Goal: Task Accomplishment & Management: Manage account settings

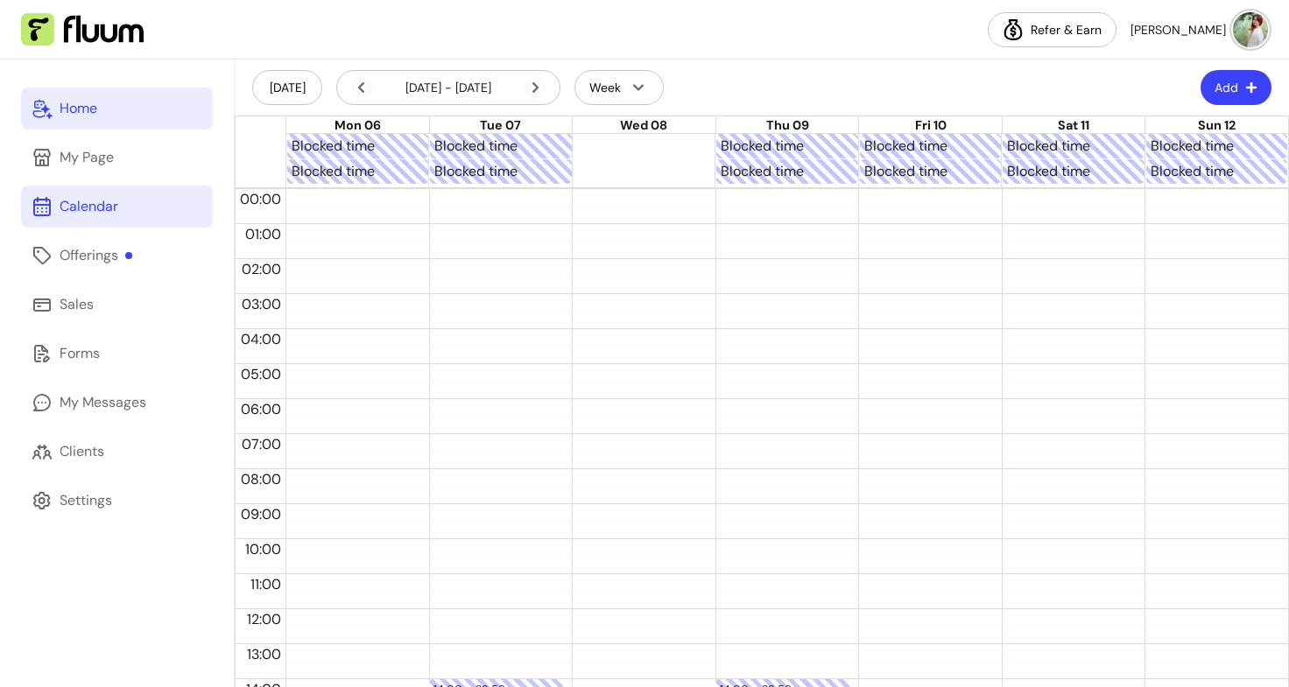
click at [76, 110] on div "Home" at bounding box center [79, 108] width 38 height 21
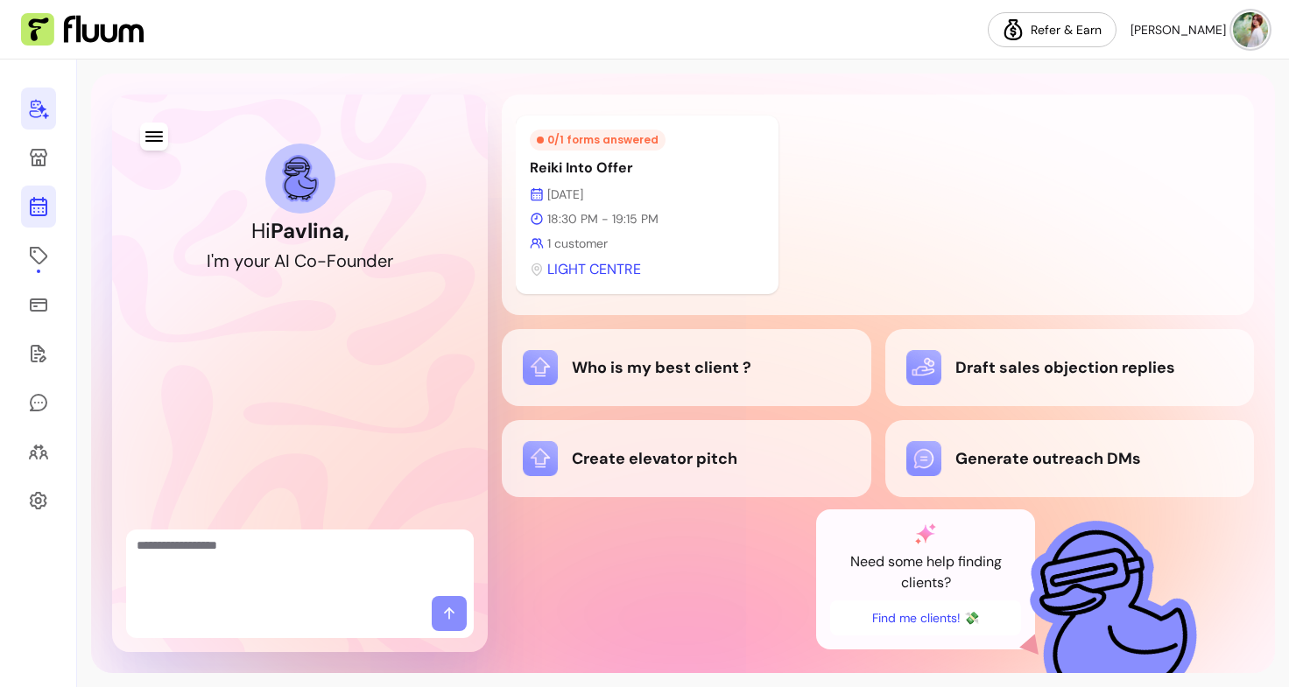
click at [31, 214] on icon at bounding box center [39, 137] width 297 height 250
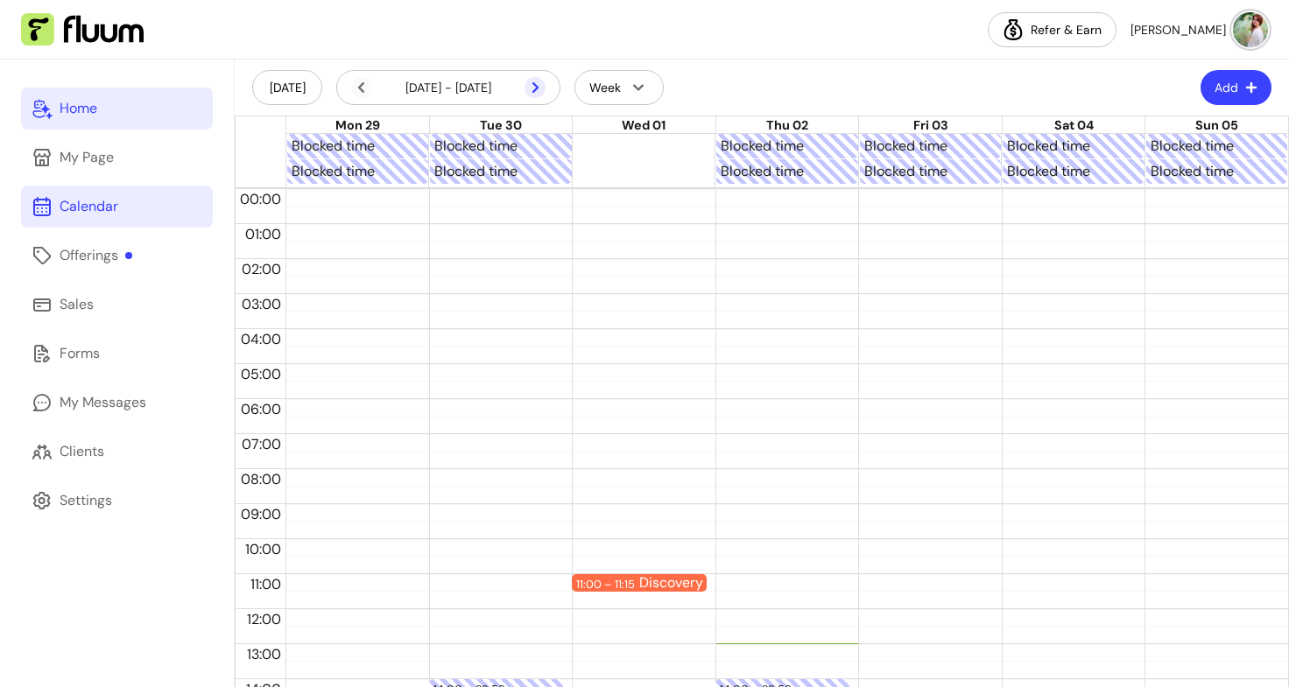
click at [534, 85] on icon at bounding box center [442, 111] width 297 height 250
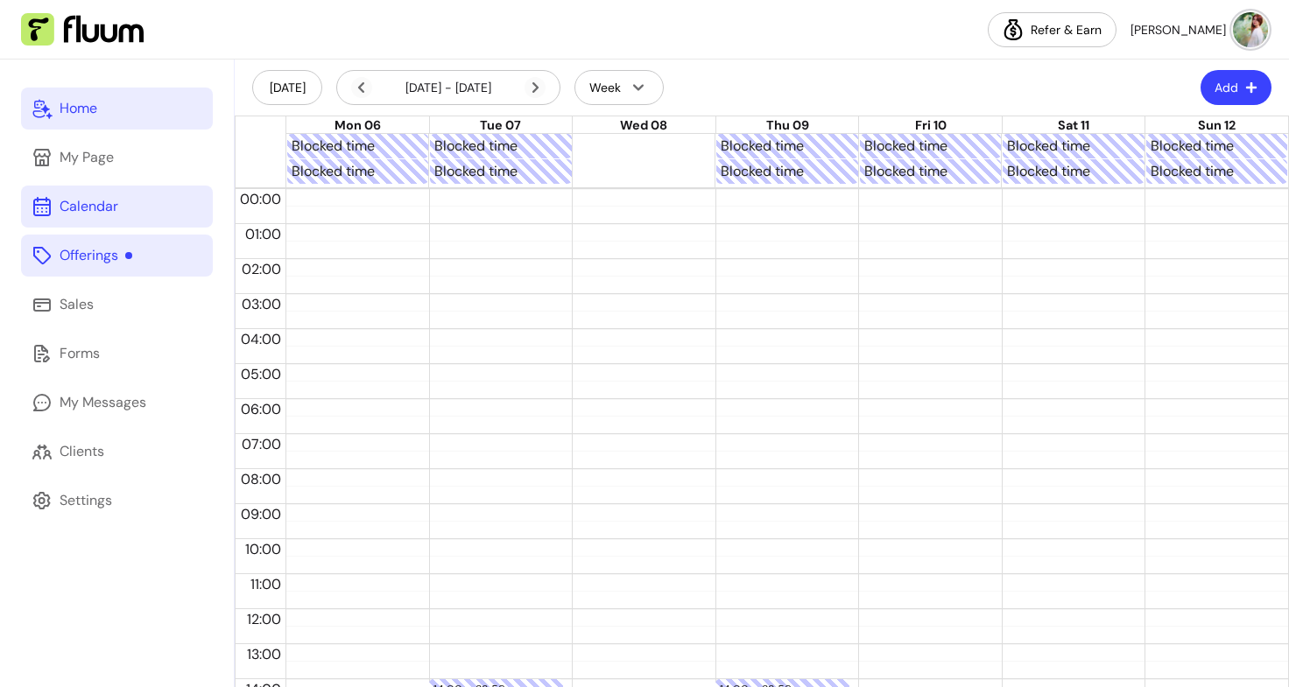
click at [126, 249] on div "Offerings" at bounding box center [96, 255] width 73 height 21
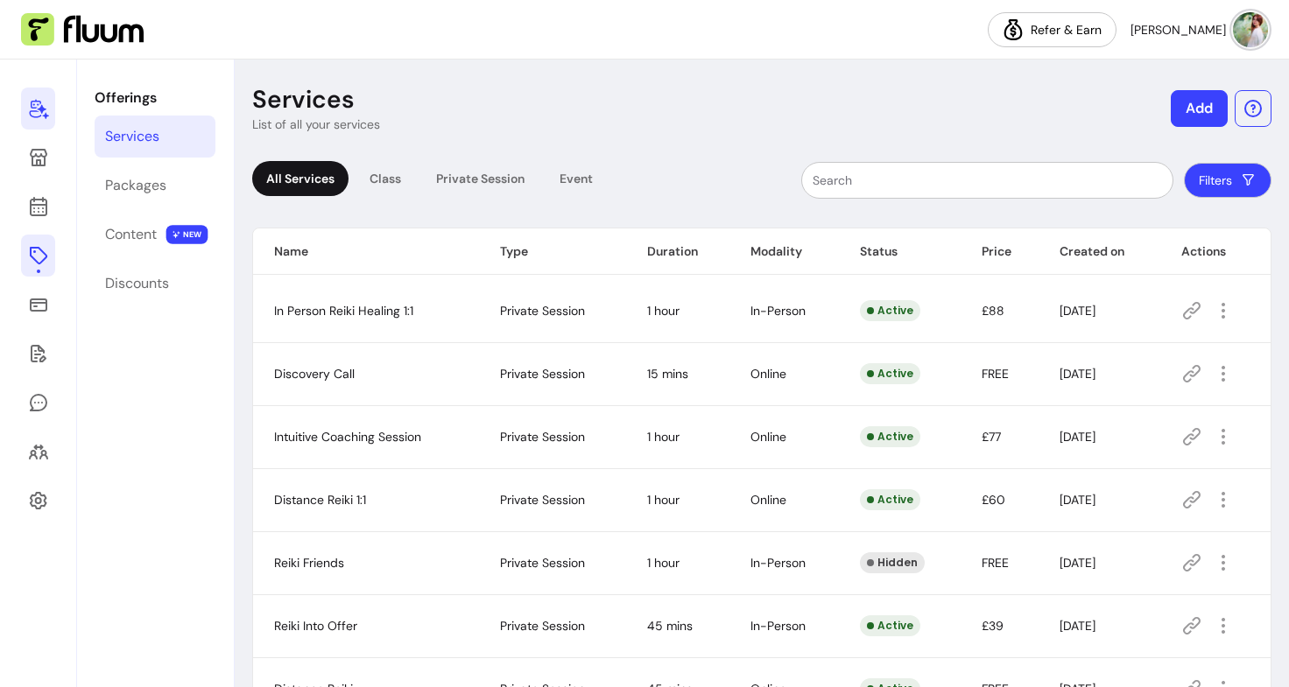
click at [643, 101] on header "Services List of all your services Add" at bounding box center [761, 108] width 1019 height 49
click at [179, 230] on span "NEW" at bounding box center [187, 234] width 42 height 19
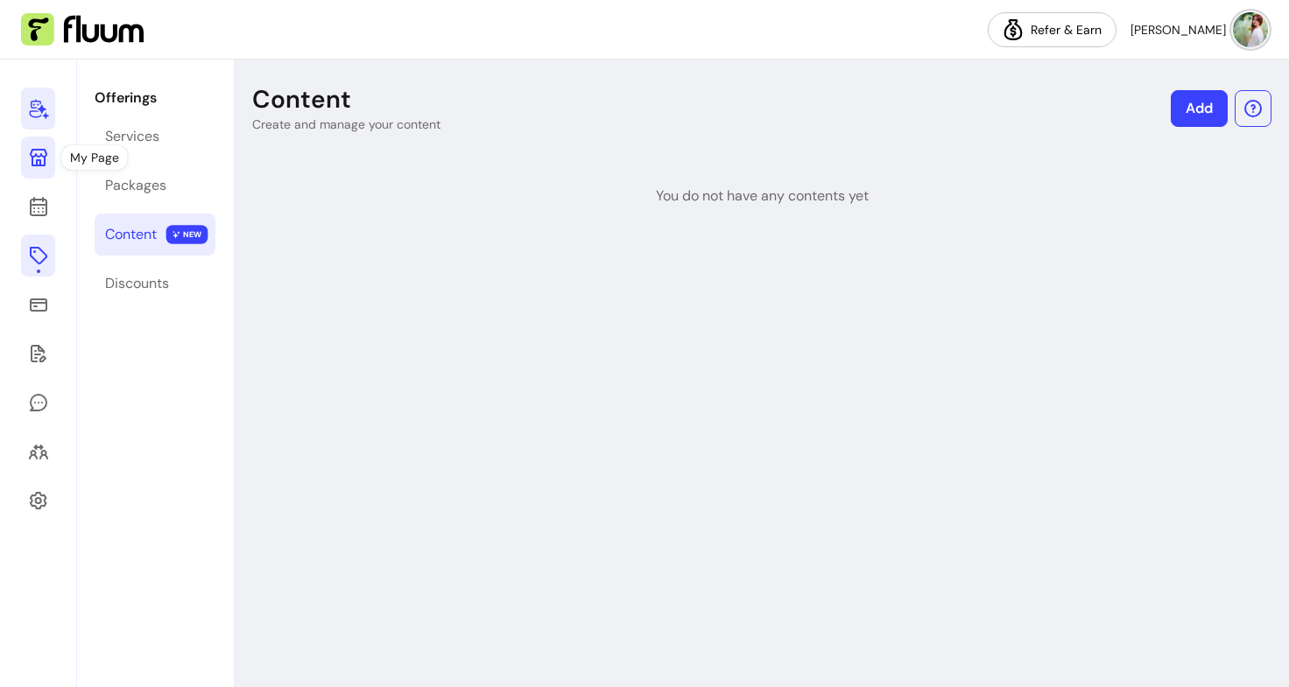
click at [32, 151] on icon at bounding box center [39, 158] width 18 height 18
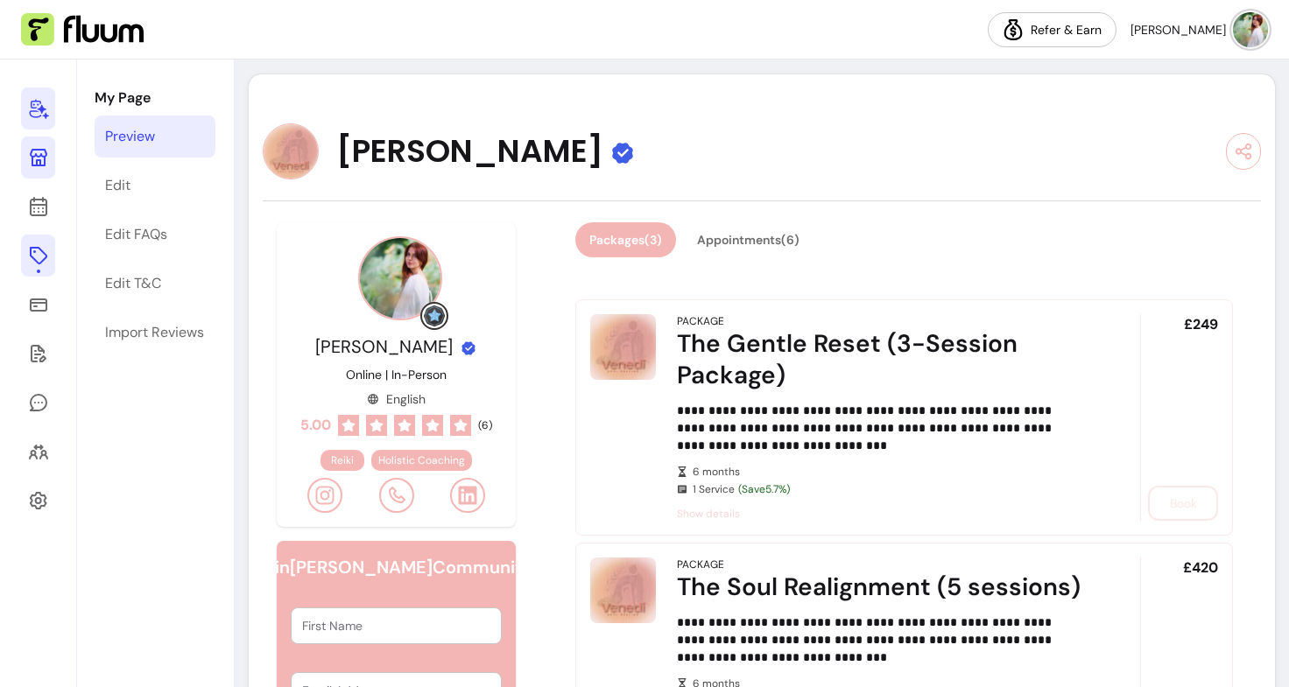
scroll to position [76, 0]
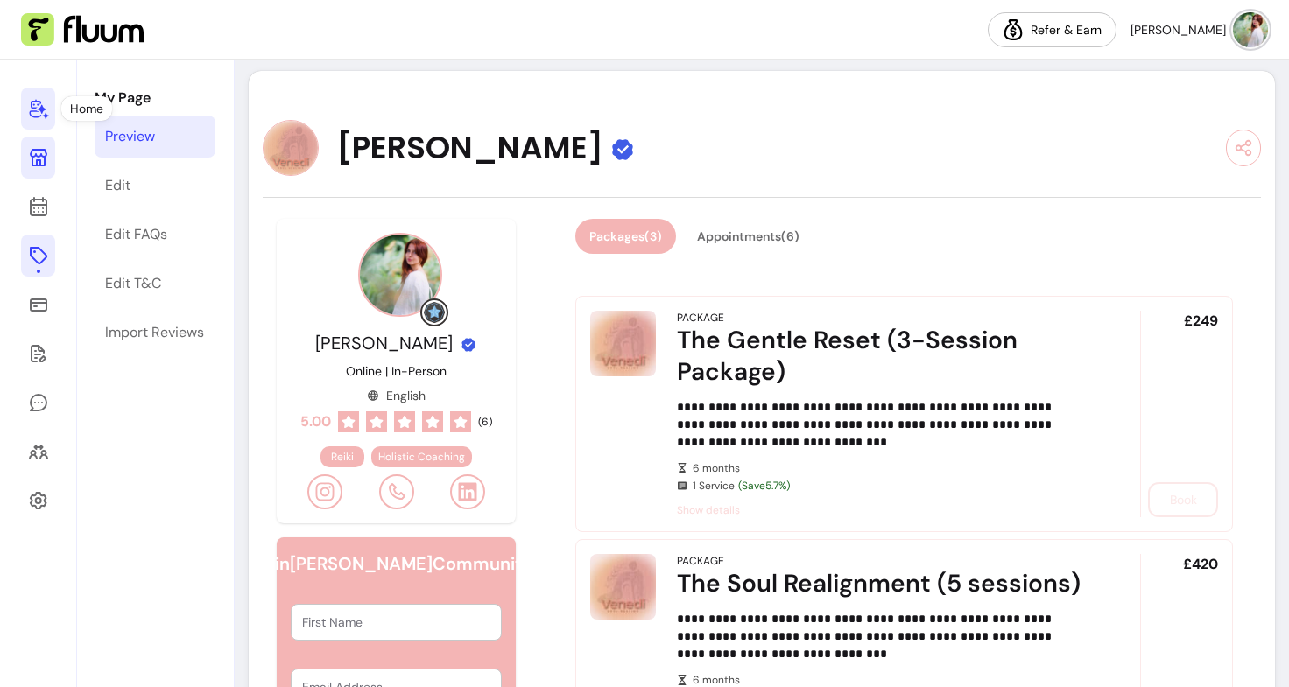
click at [19, 109] on div at bounding box center [38, 374] width 77 height 628
click at [32, 109] on icon at bounding box center [38, 108] width 21 height 21
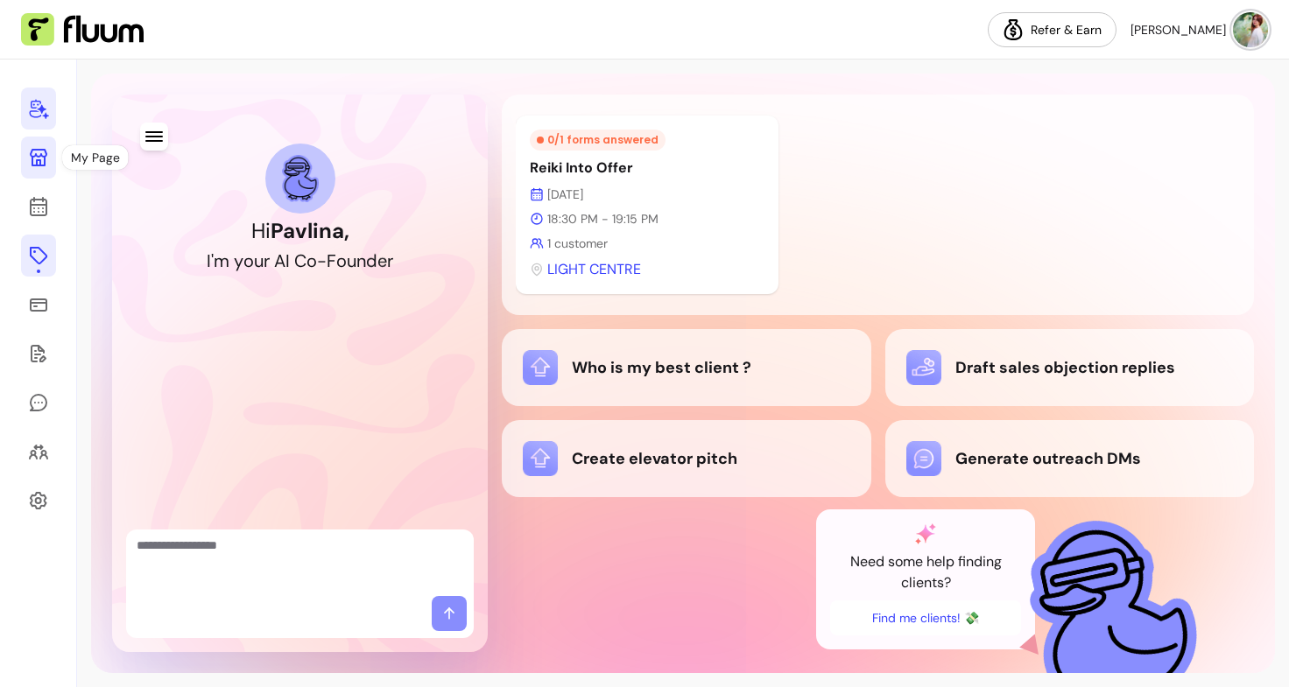
click at [32, 154] on icon at bounding box center [38, 157] width 21 height 21
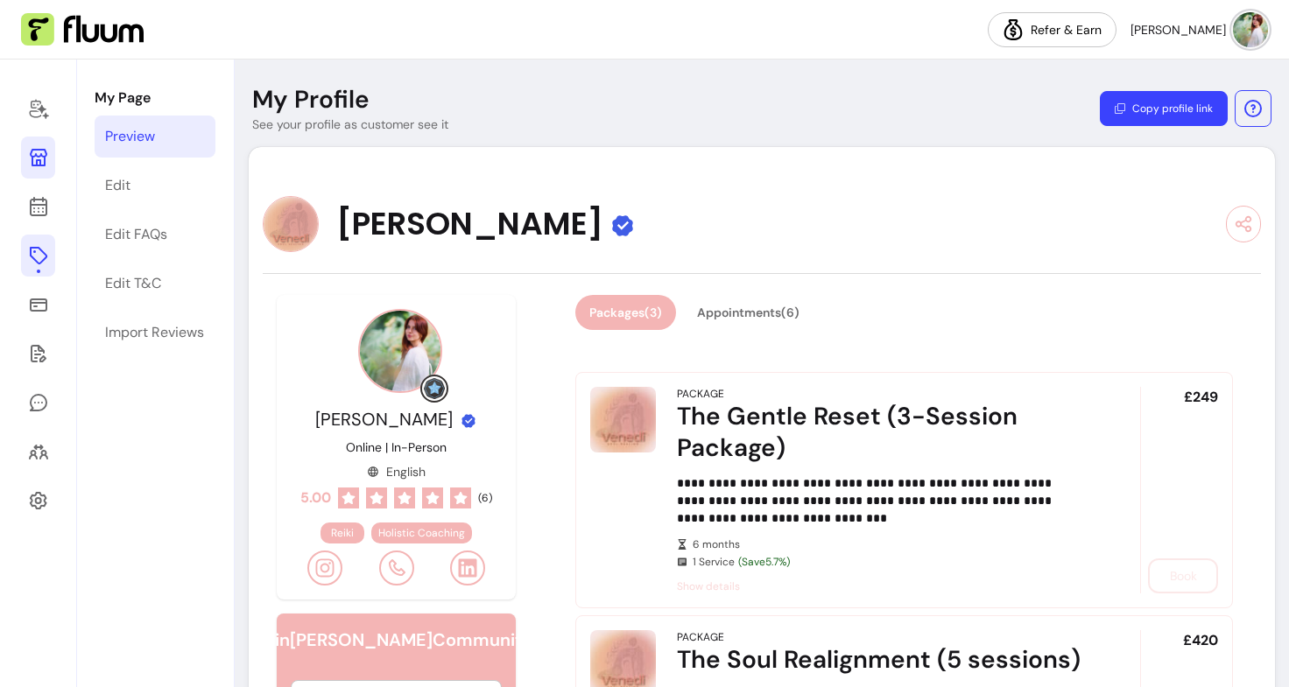
click at [1177, 112] on button "Copy profile link" at bounding box center [1164, 108] width 128 height 35
click at [314, 566] on icon at bounding box center [324, 568] width 21 height 21
click at [40, 192] on link at bounding box center [38, 207] width 34 height 42
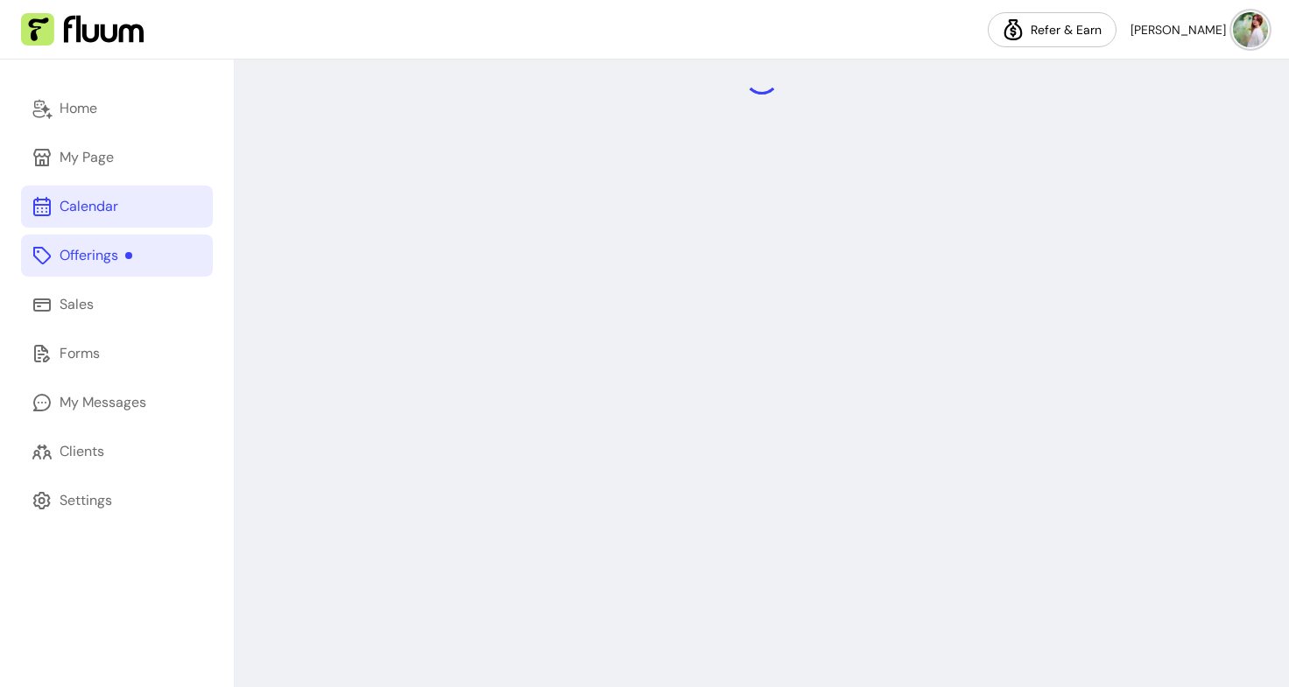
click at [71, 260] on div "Offerings" at bounding box center [96, 255] width 73 height 21
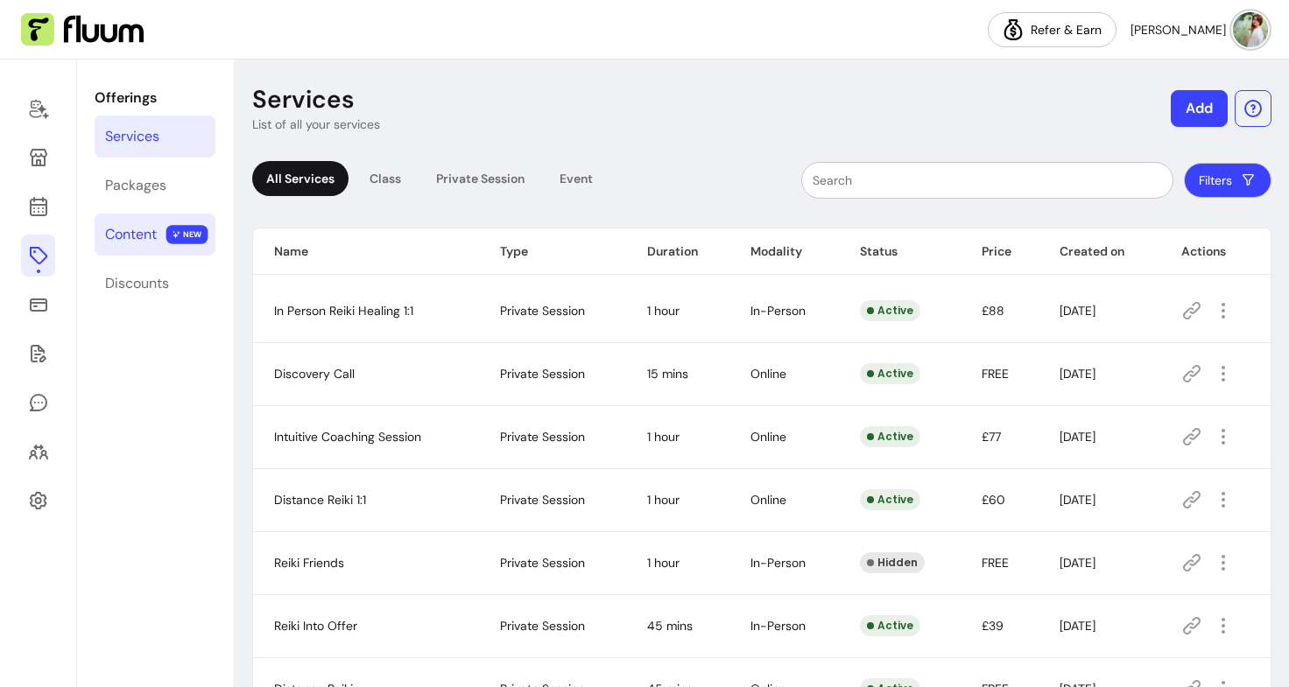
click at [152, 235] on div "Content" at bounding box center [131, 234] width 52 height 21
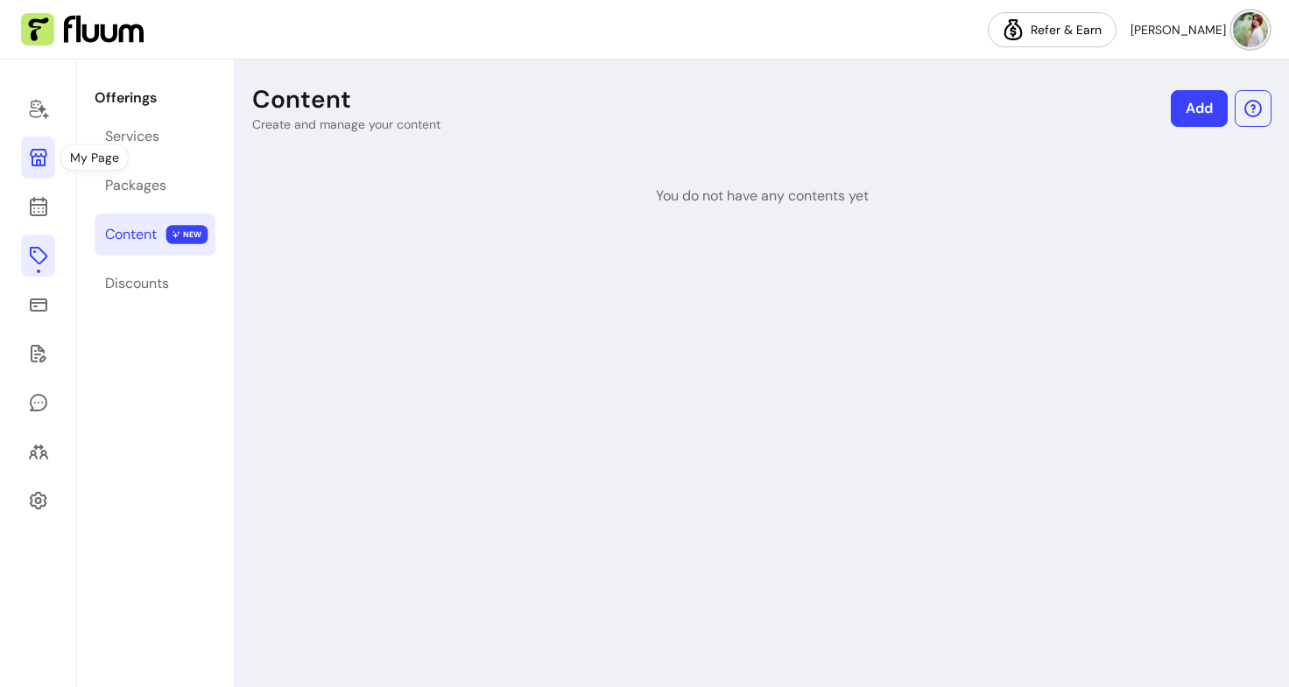
click at [46, 151] on icon at bounding box center [38, 157] width 21 height 21
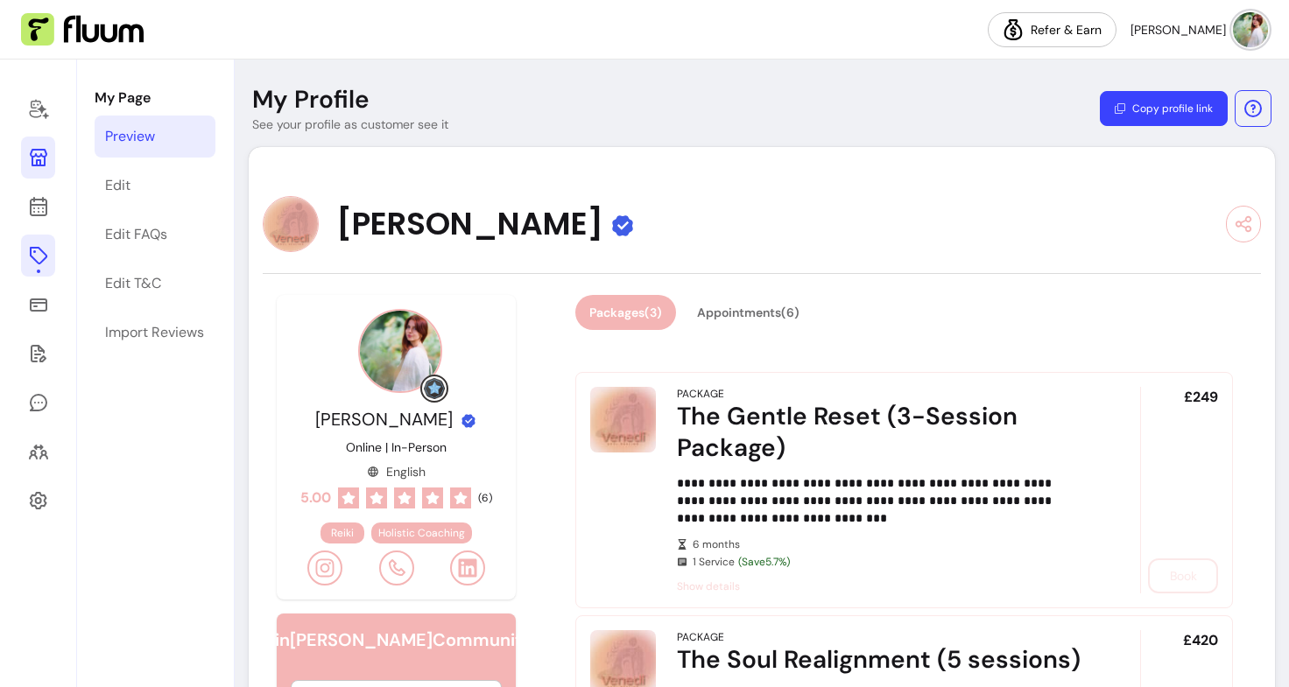
click at [34, 258] on icon at bounding box center [38, 256] width 18 height 18
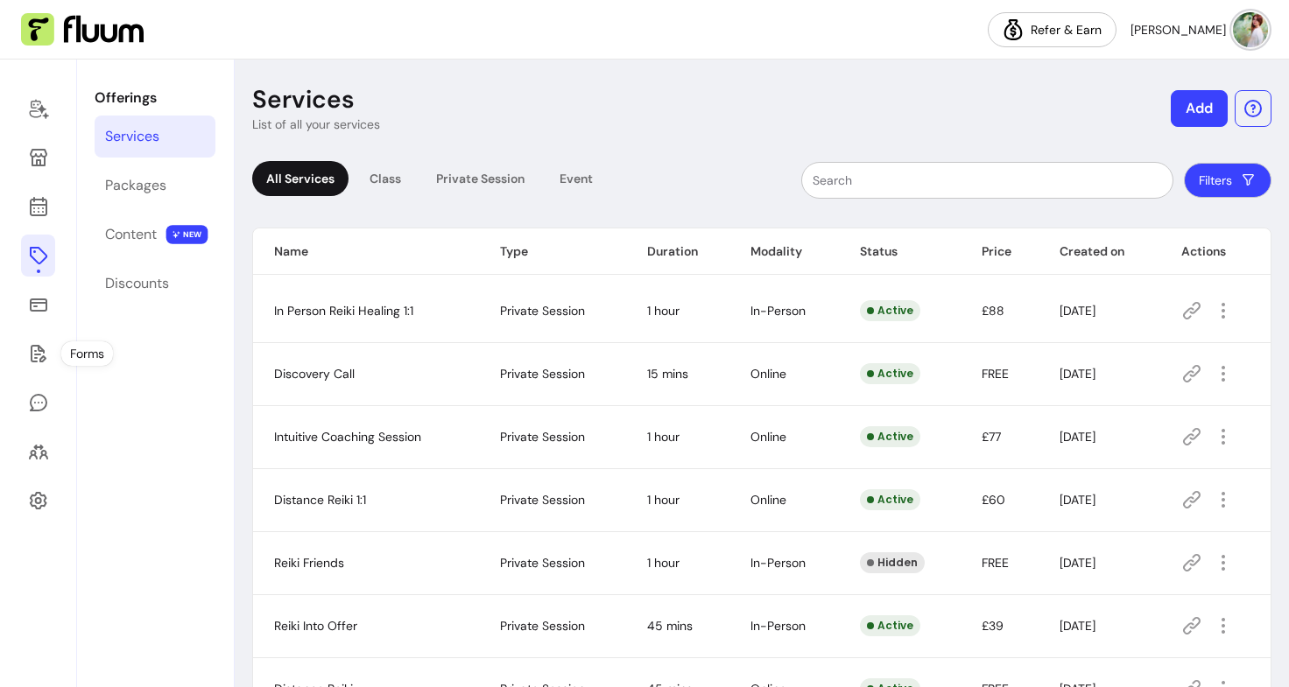
click at [0, 285] on div at bounding box center [38, 374] width 77 height 628
click at [915, 178] on input "text" at bounding box center [986, 181] width 349 height 18
click at [1245, 21] on img at bounding box center [1250, 29] width 35 height 35
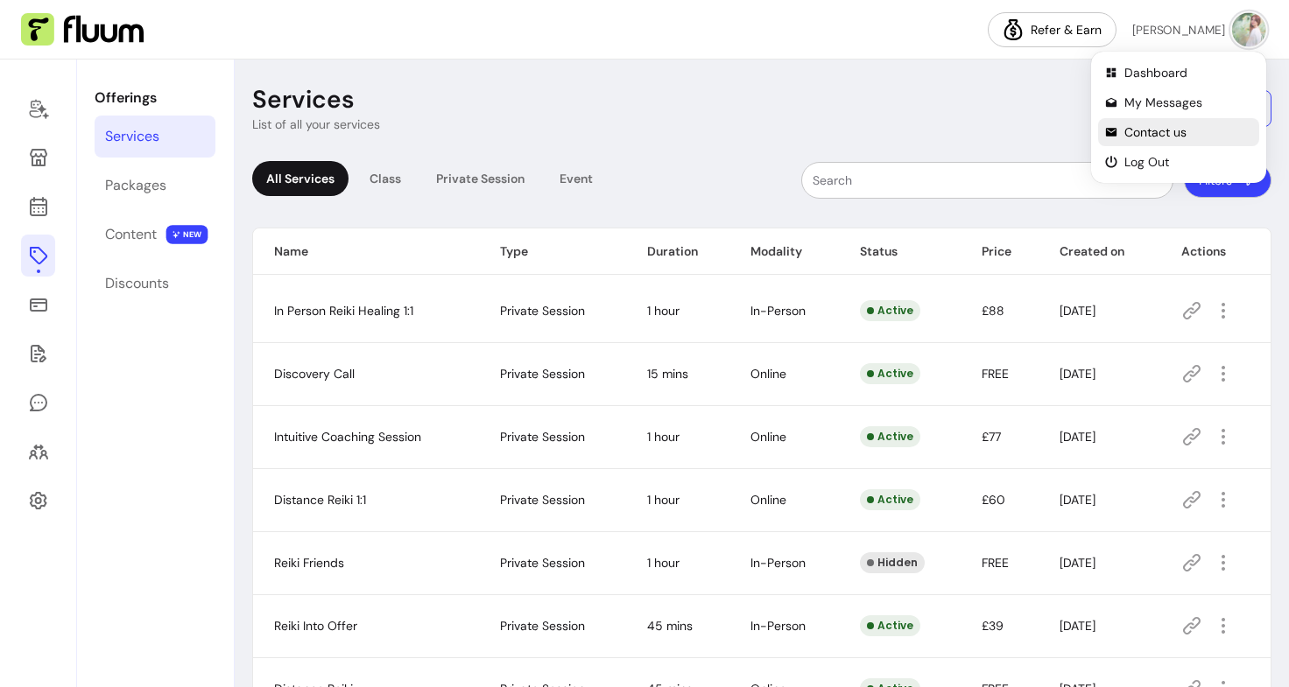
click at [1122, 137] on li "Contact us" at bounding box center [1178, 132] width 161 height 28
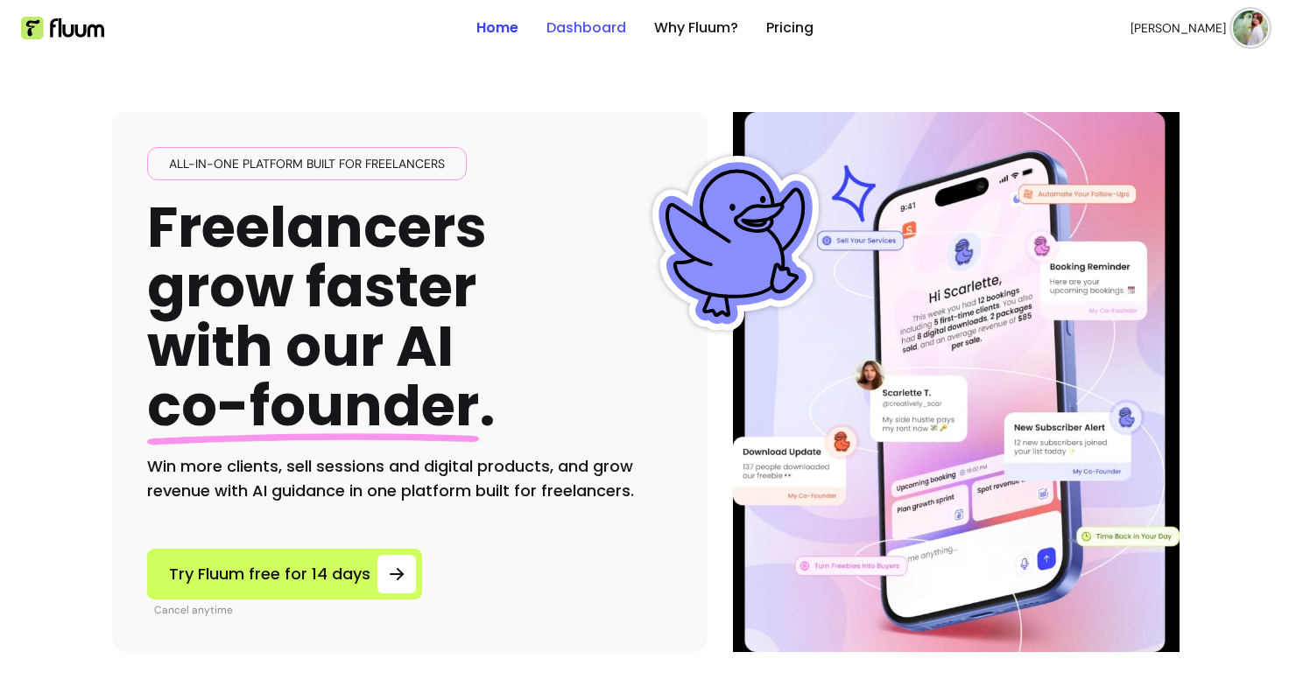
click at [577, 25] on link "Dashboard" at bounding box center [586, 28] width 80 height 21
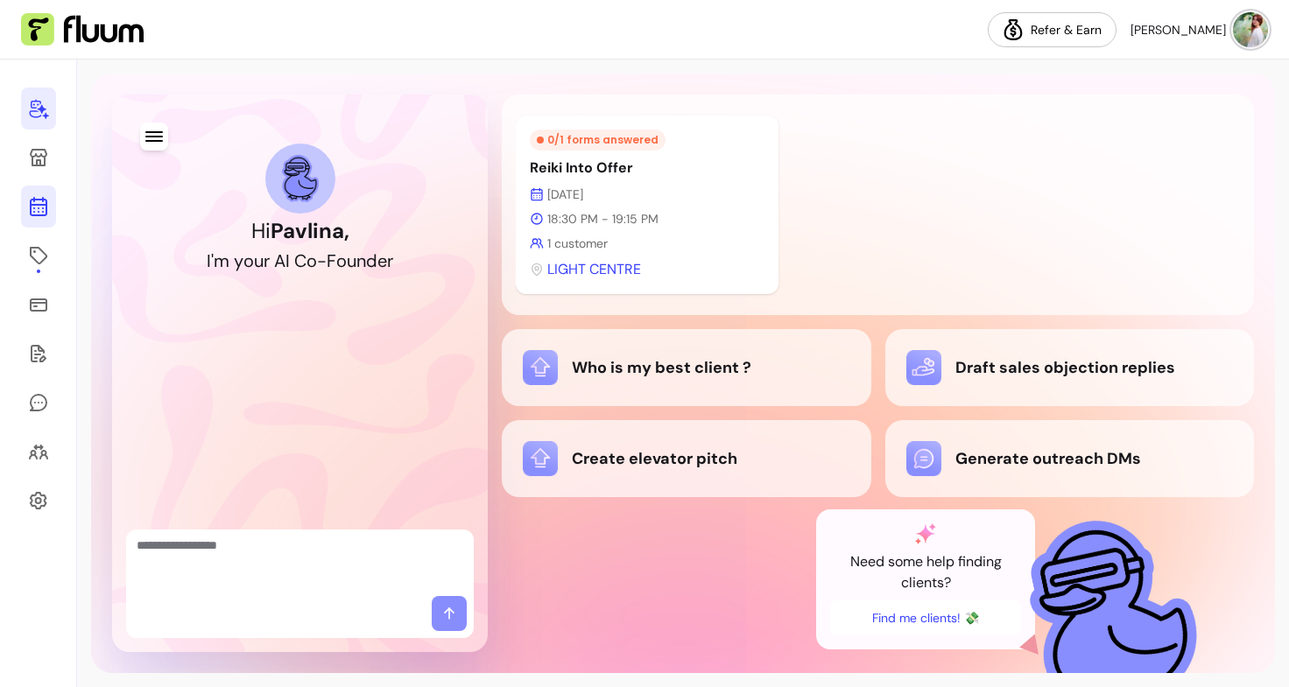
click at [36, 198] on icon at bounding box center [38, 206] width 21 height 21
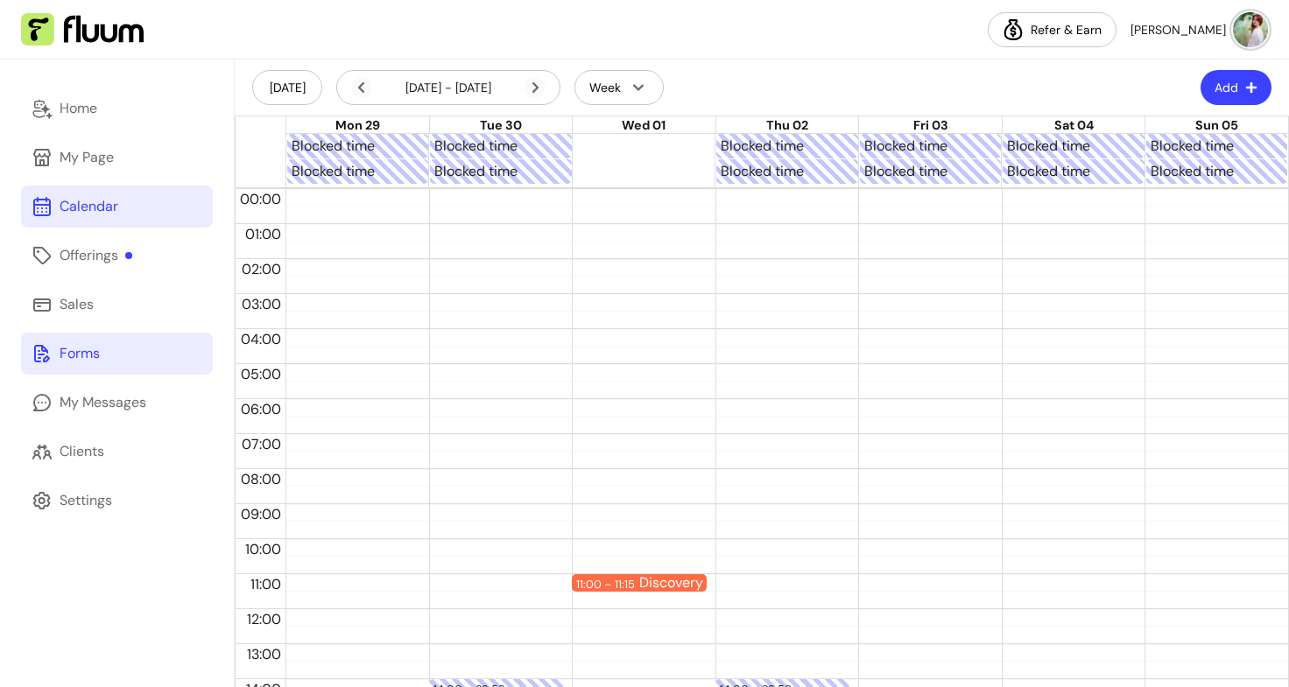
drag, startPoint x: 99, startPoint y: 262, endPoint x: 73, endPoint y: 338, distance: 80.6
click at [73, 338] on link "Forms" at bounding box center [117, 354] width 192 height 42
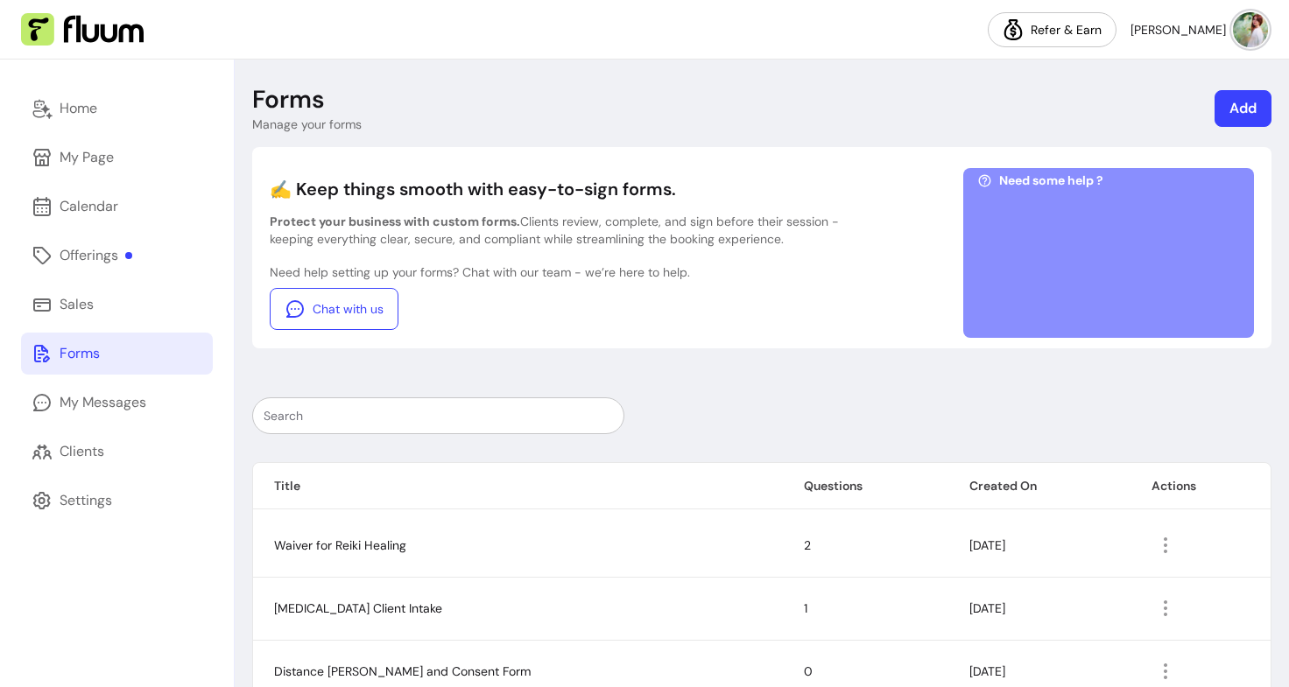
scroll to position [102, 0]
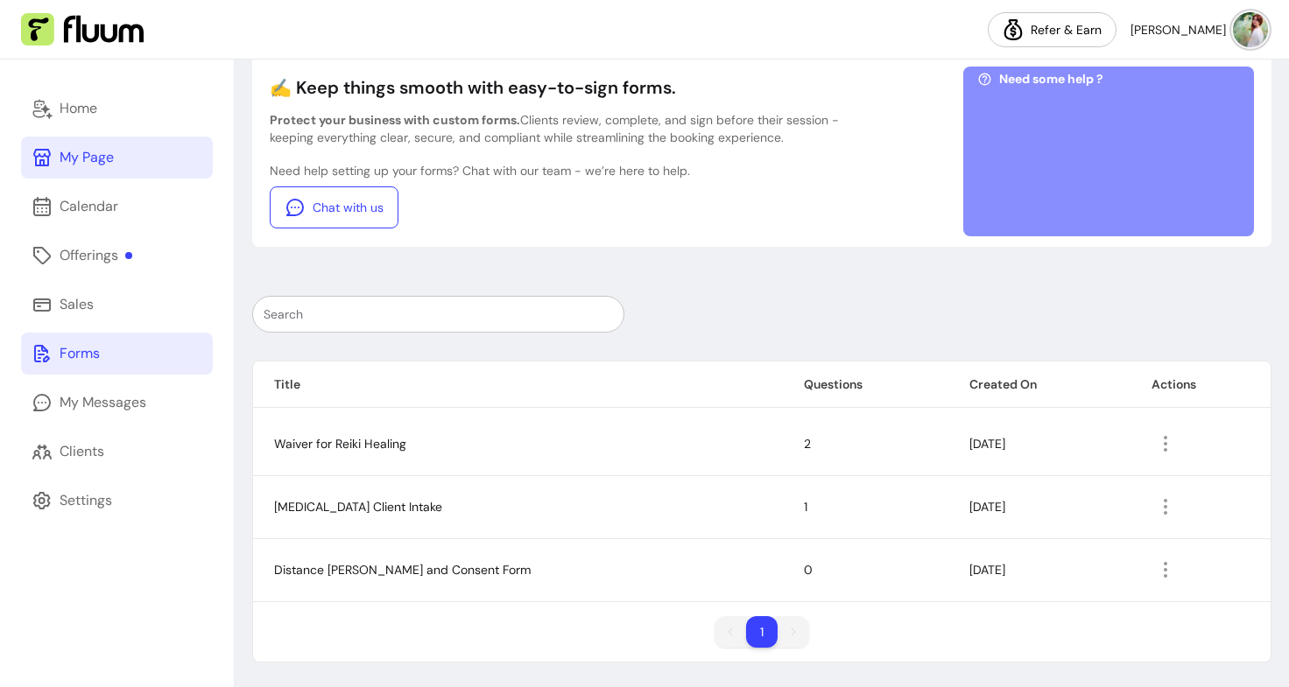
click at [109, 138] on link "My Page" at bounding box center [117, 158] width 192 height 42
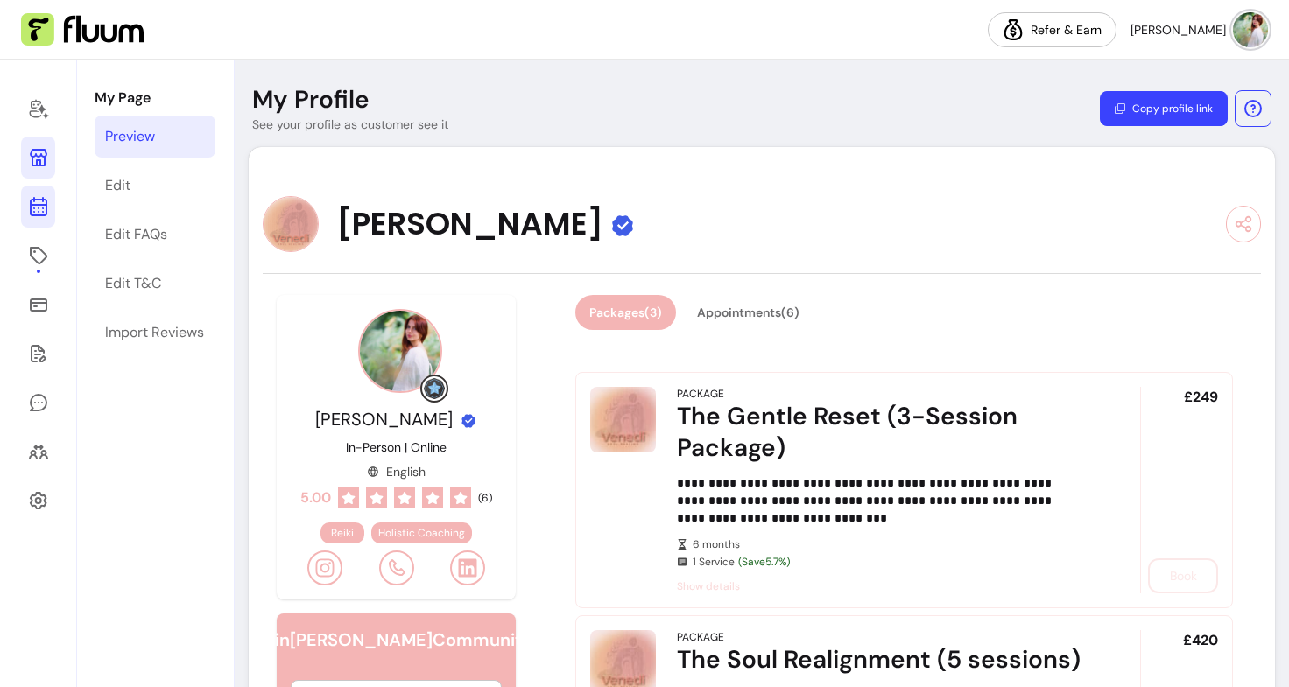
click at [31, 198] on icon at bounding box center [38, 206] width 21 height 21
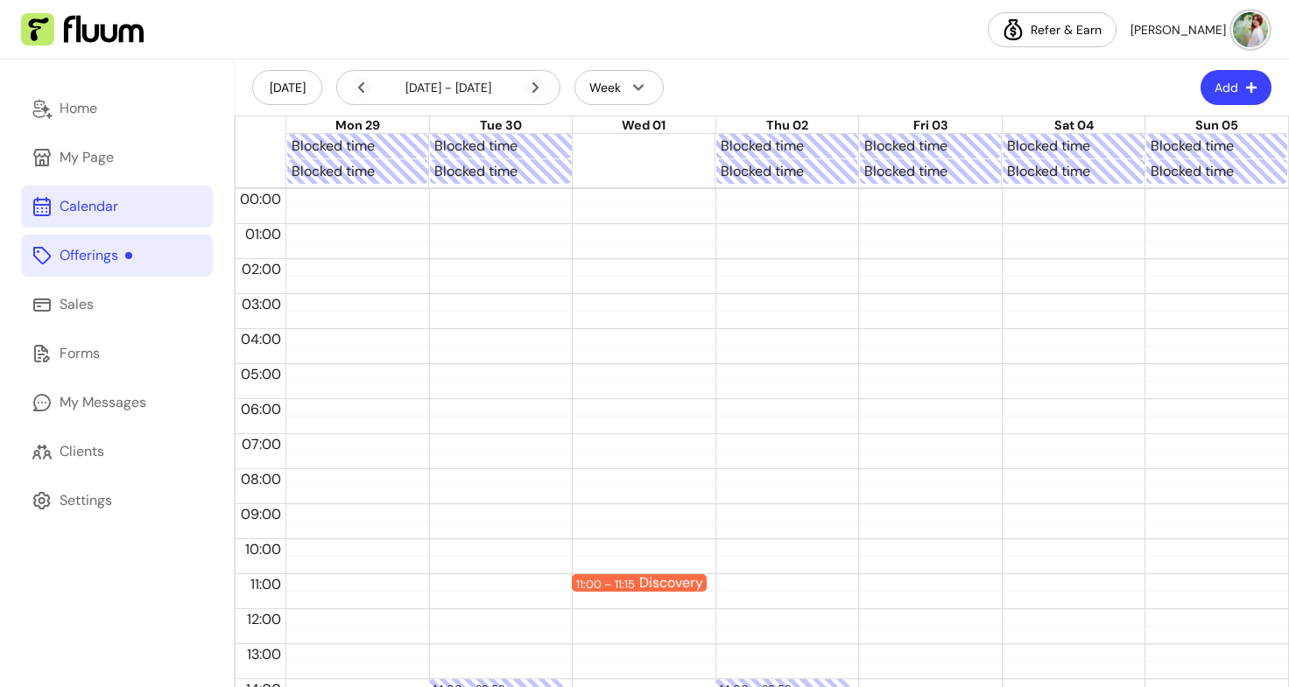
click at [87, 262] on div "Offerings" at bounding box center [96, 255] width 73 height 21
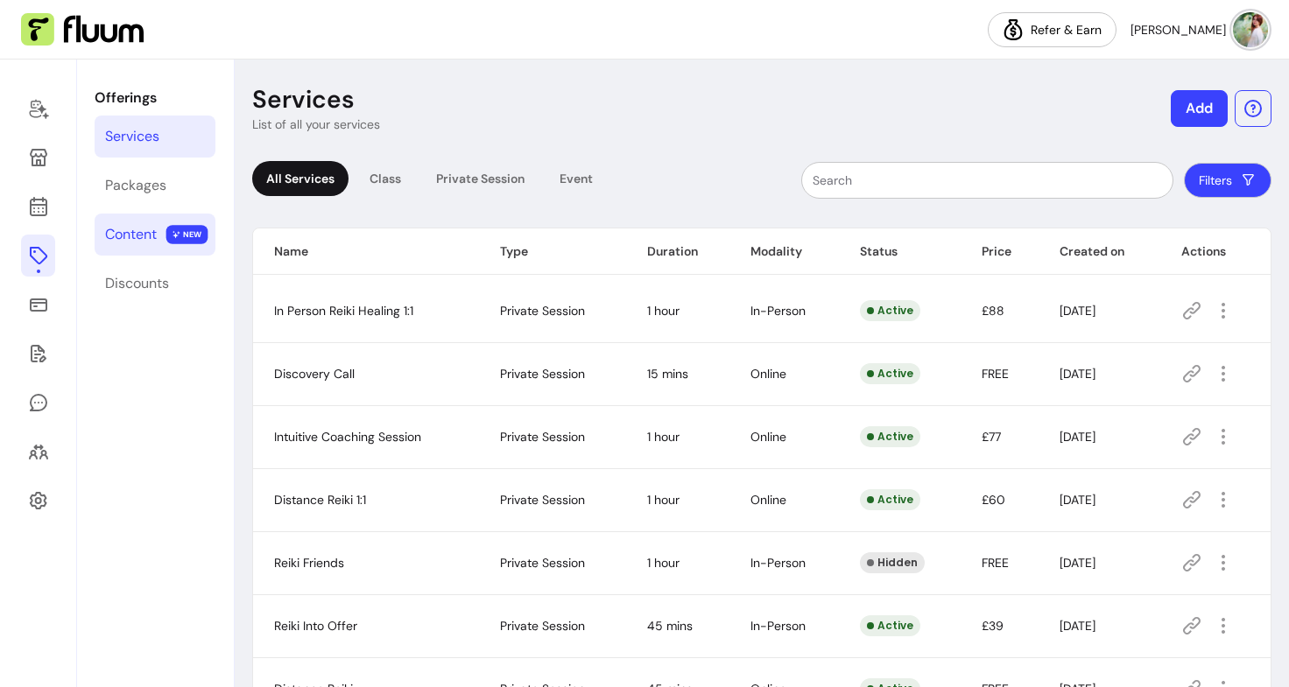
click at [140, 244] on div "Content" at bounding box center [131, 234] width 52 height 21
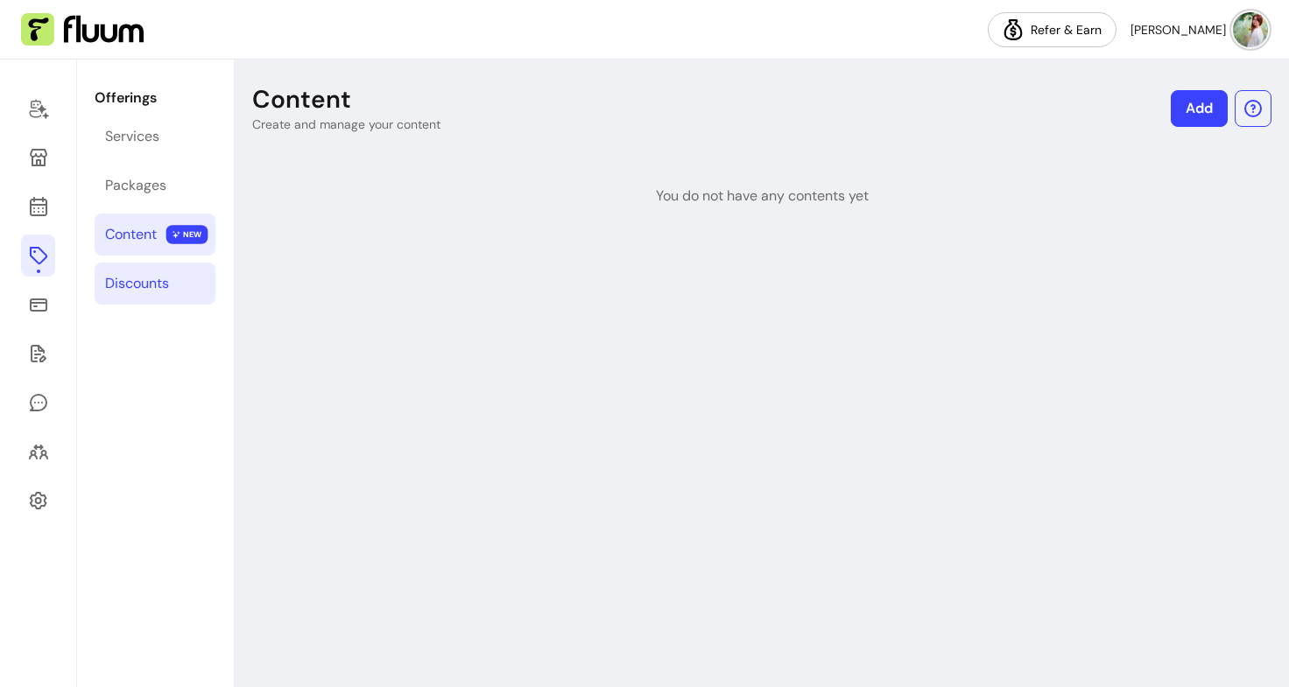
click at [138, 284] on div "Discounts" at bounding box center [137, 283] width 64 height 21
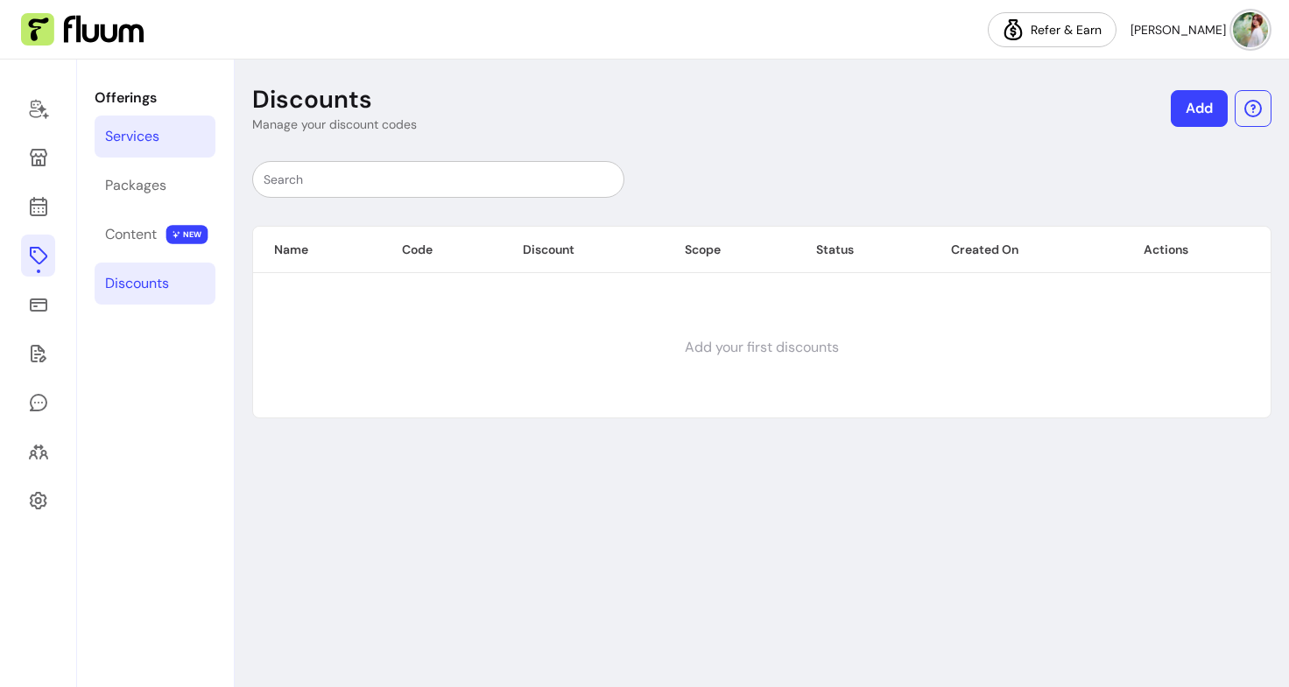
click at [151, 133] on div "Services" at bounding box center [132, 136] width 54 height 21
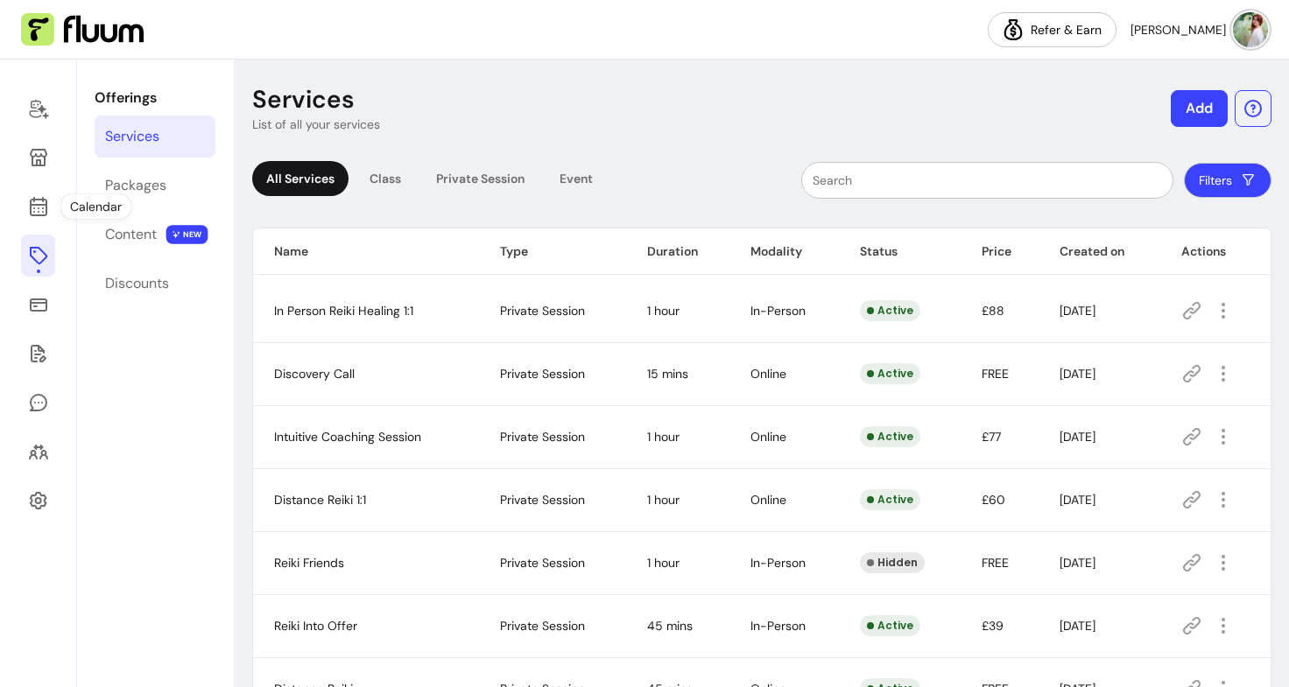
scroll to position [119, 0]
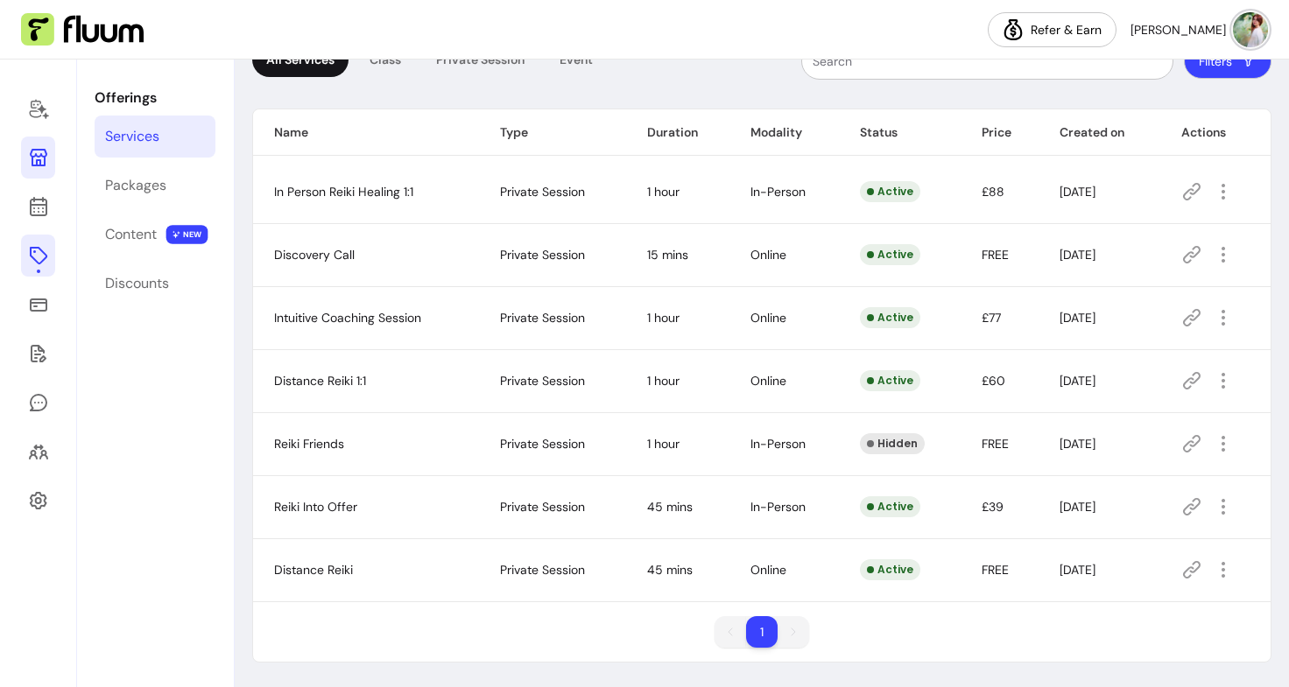
click at [43, 164] on icon at bounding box center [38, 157] width 21 height 21
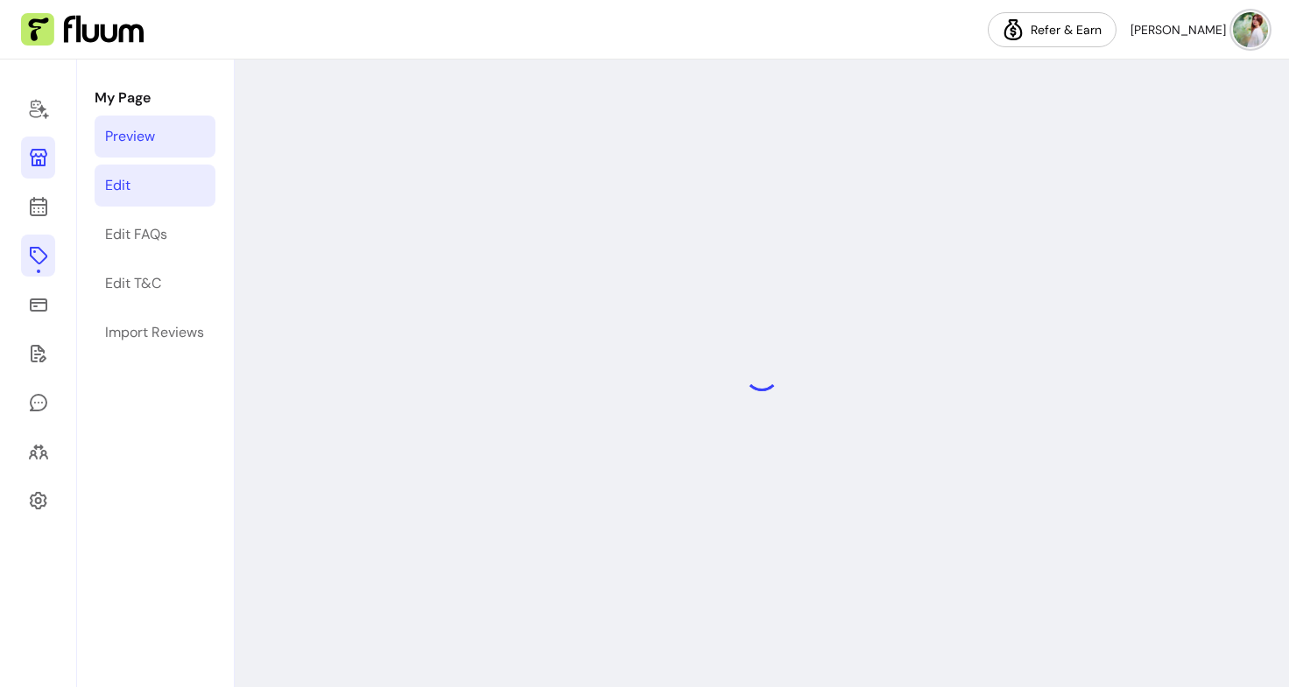
click at [151, 185] on link "Edit" at bounding box center [155, 186] width 121 height 42
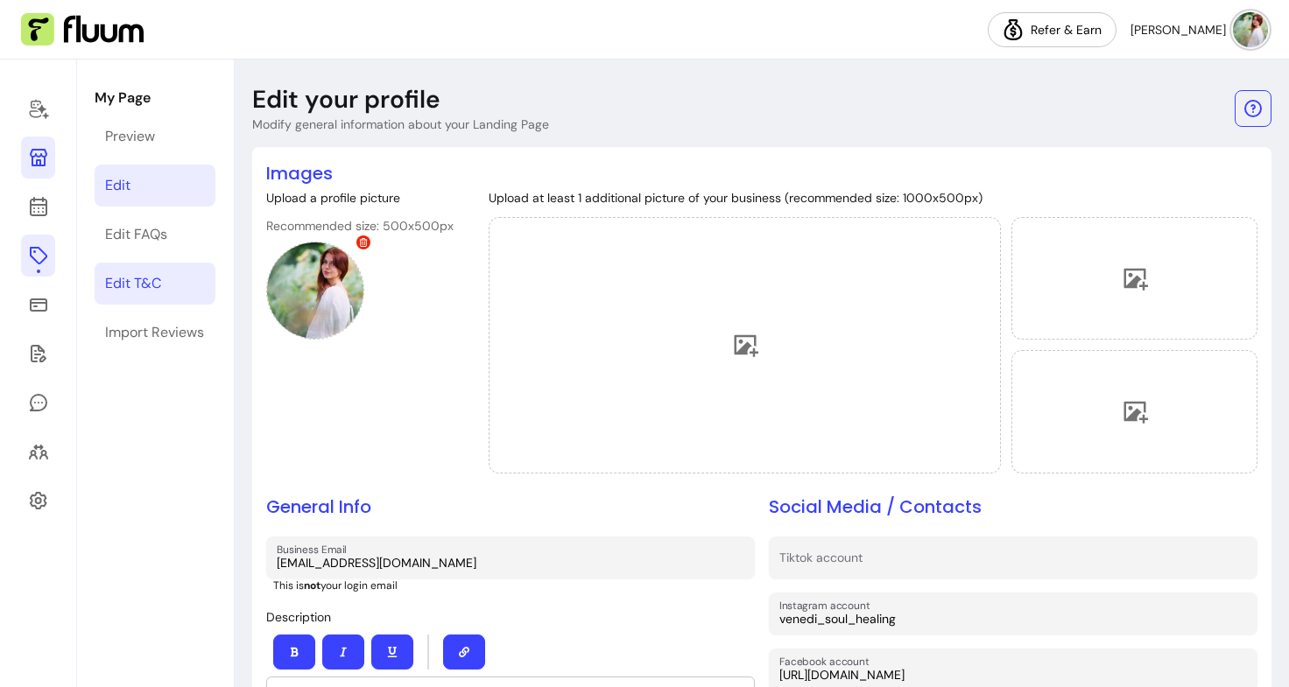
click at [151, 269] on link "Edit T&C" at bounding box center [155, 284] width 121 height 42
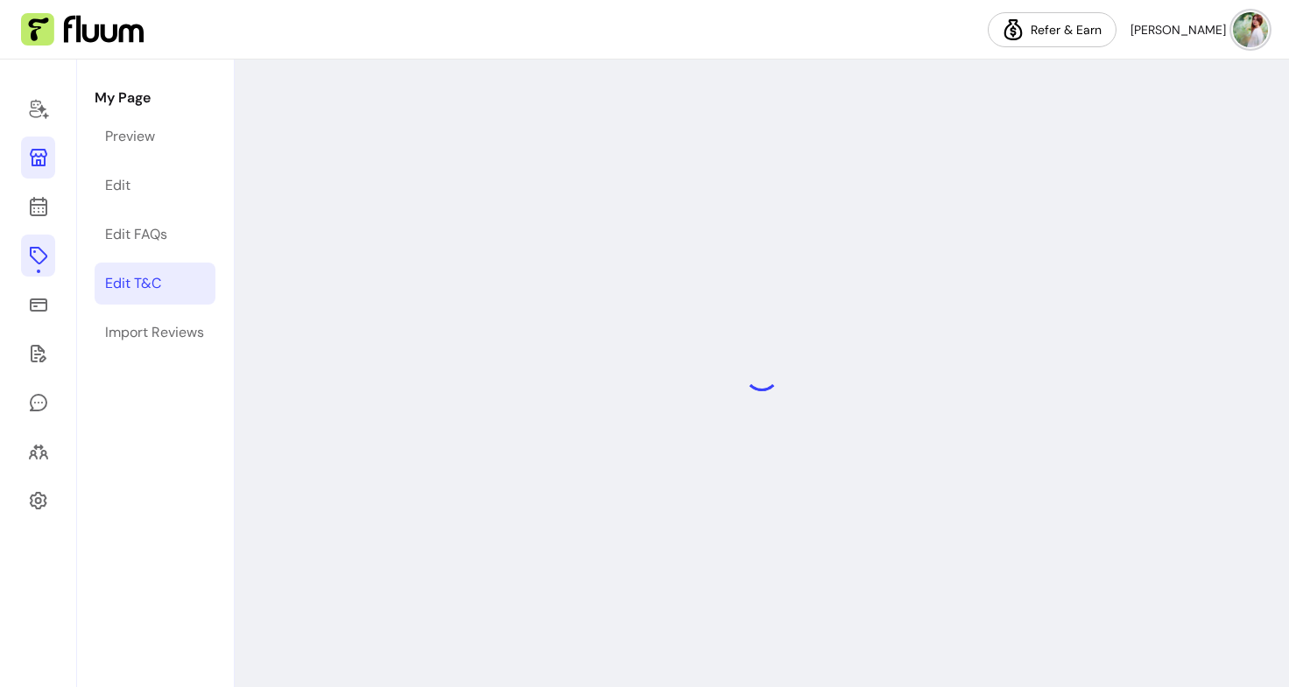
select select "*"
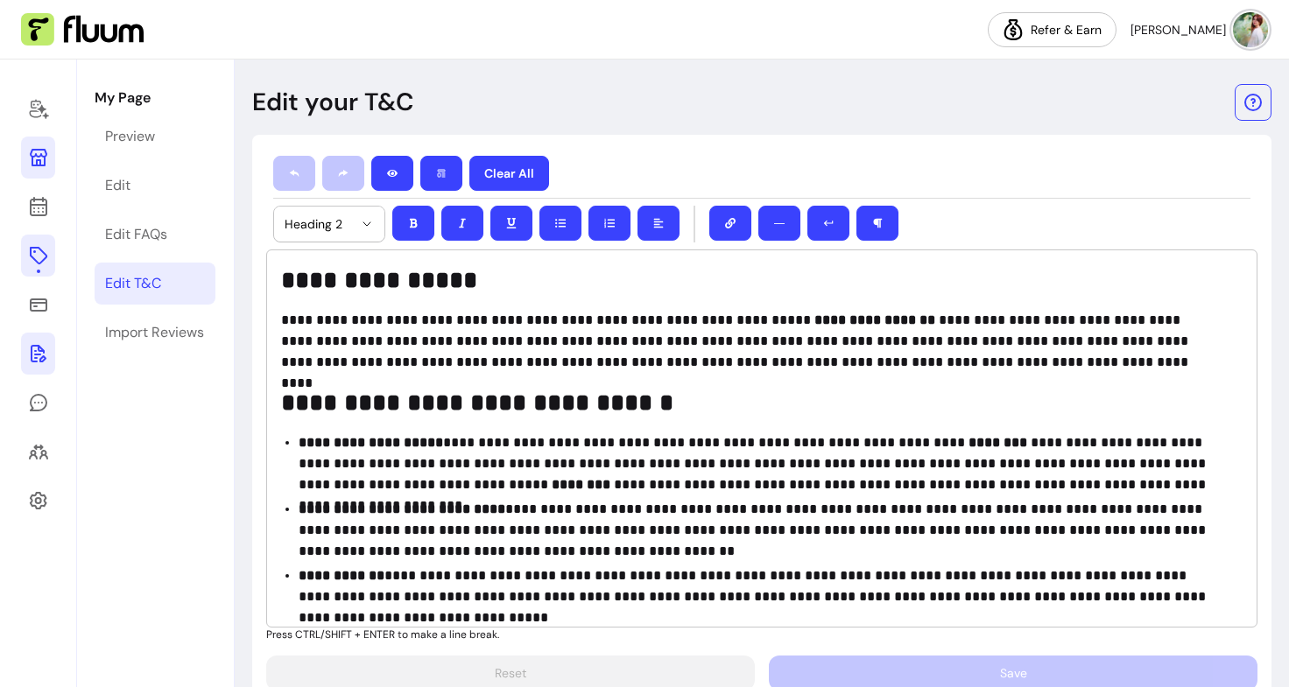
click at [34, 337] on link at bounding box center [38, 354] width 34 height 42
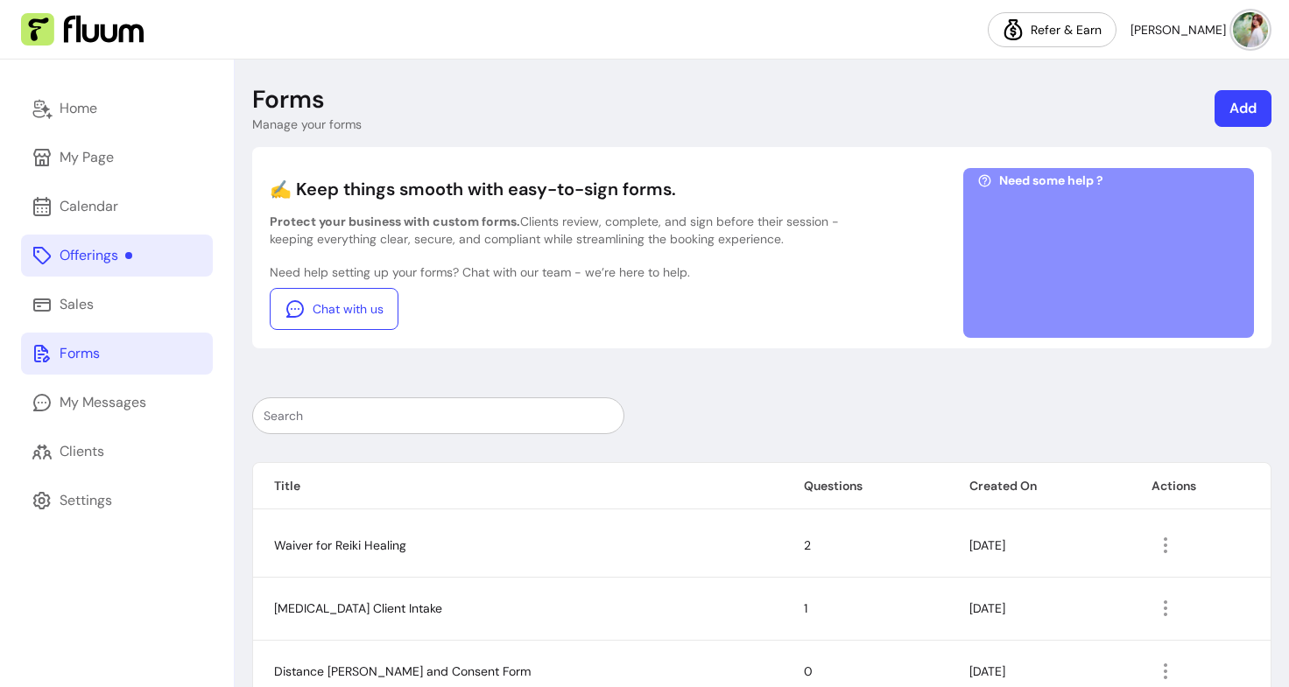
scroll to position [102, 0]
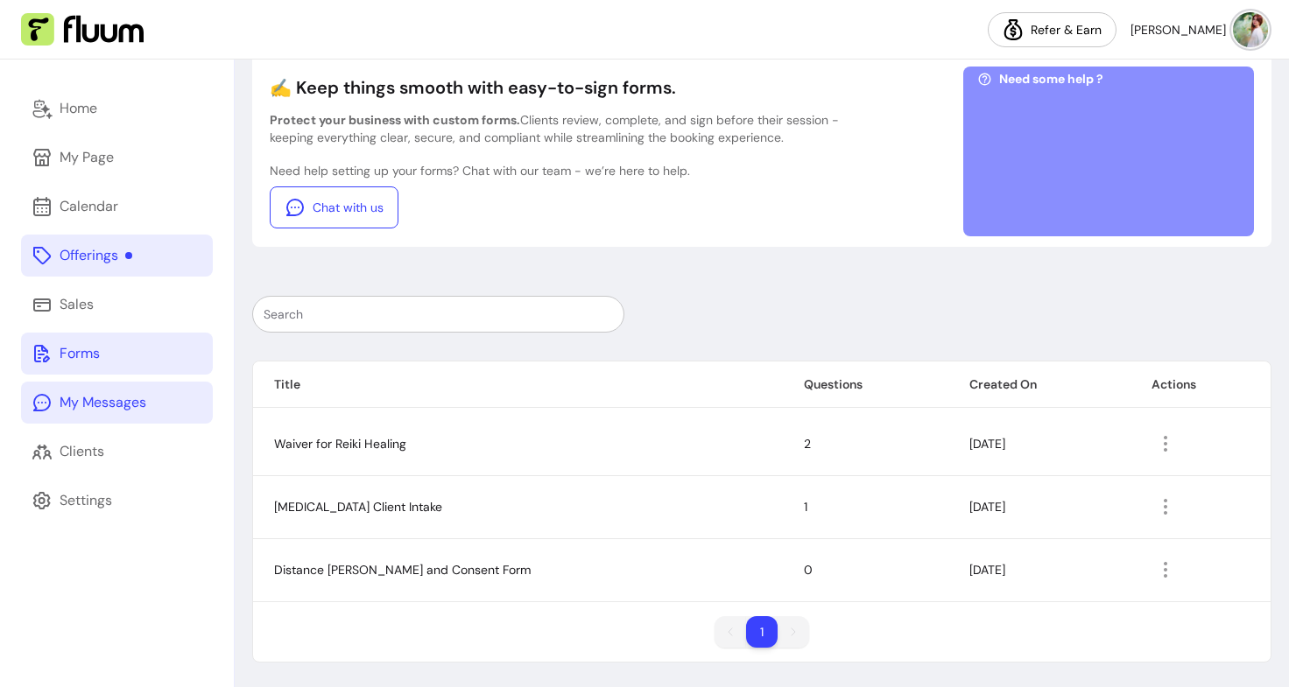
click at [99, 397] on div "My Messages" at bounding box center [103, 402] width 87 height 21
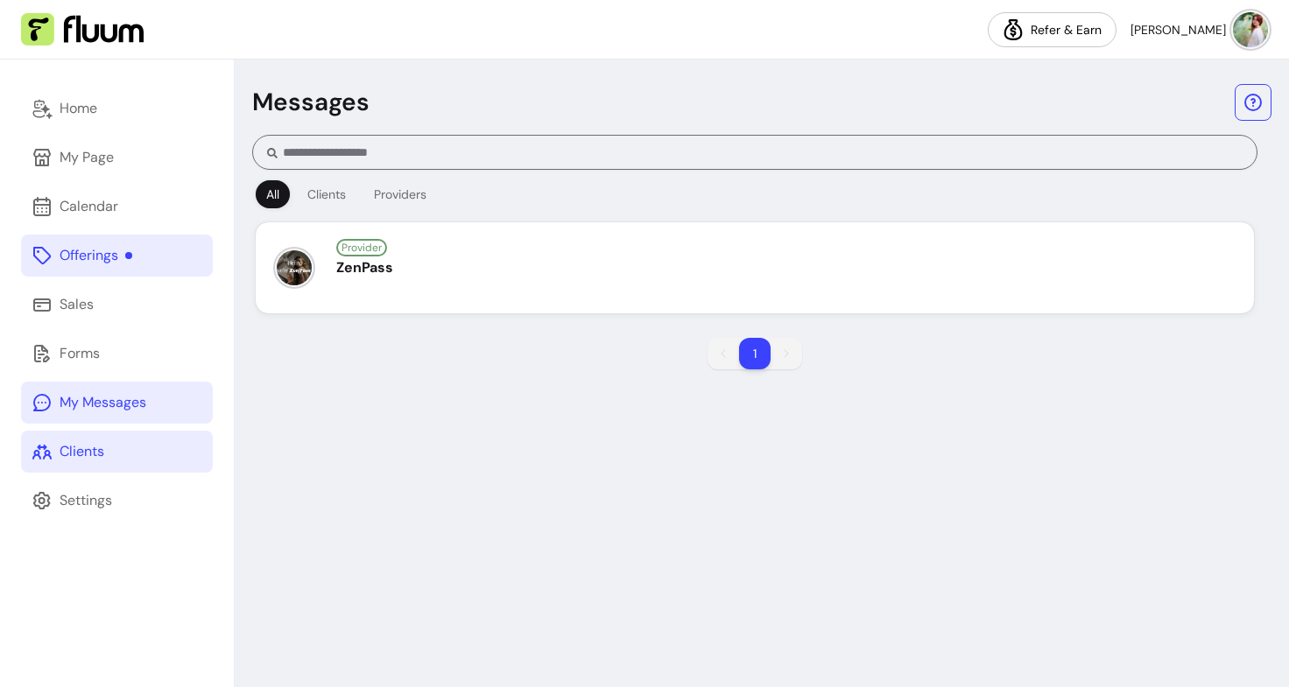
click at [117, 462] on link "Clients" at bounding box center [117, 452] width 192 height 42
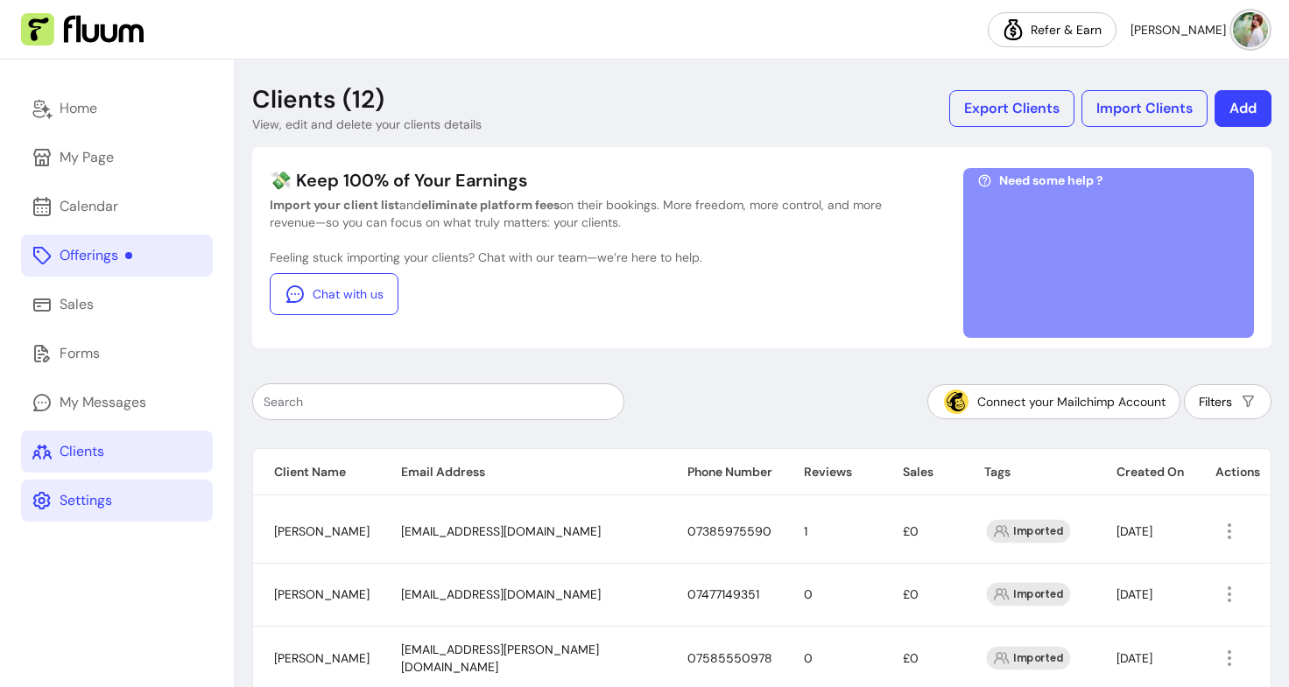
click at [122, 497] on link "Settings" at bounding box center [117, 501] width 192 height 42
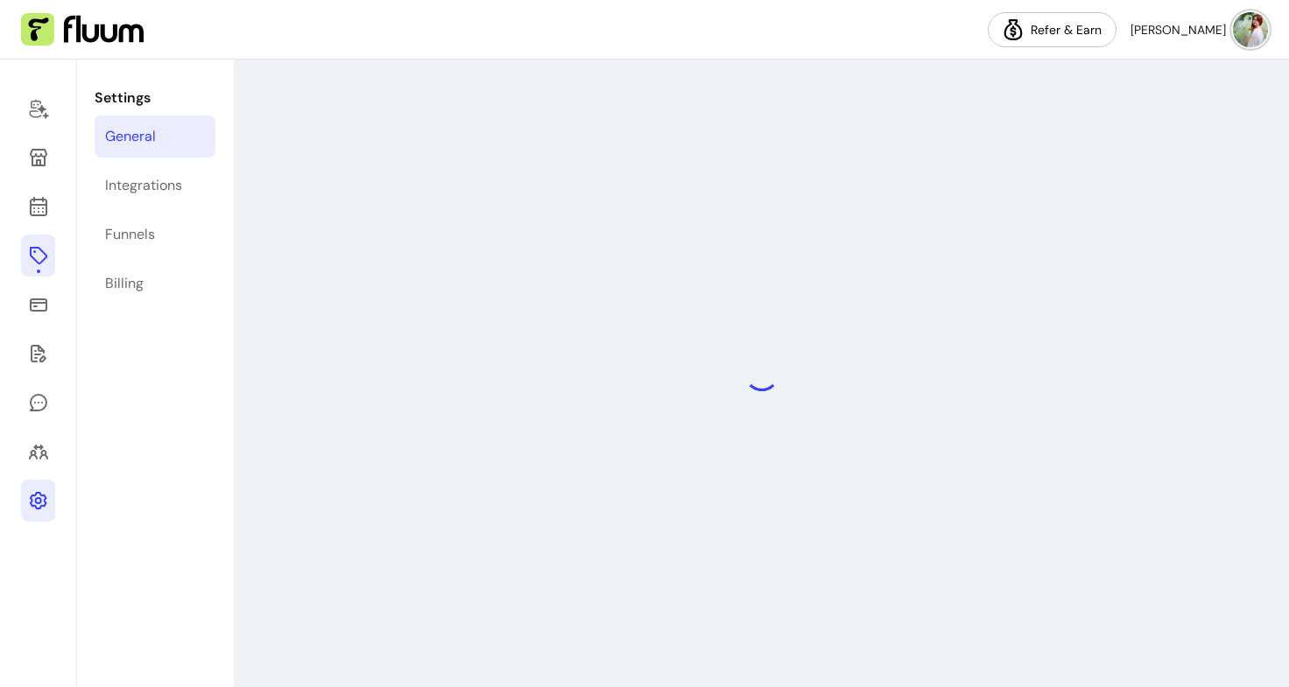
select select "**********"
select select "***"
select select "****"
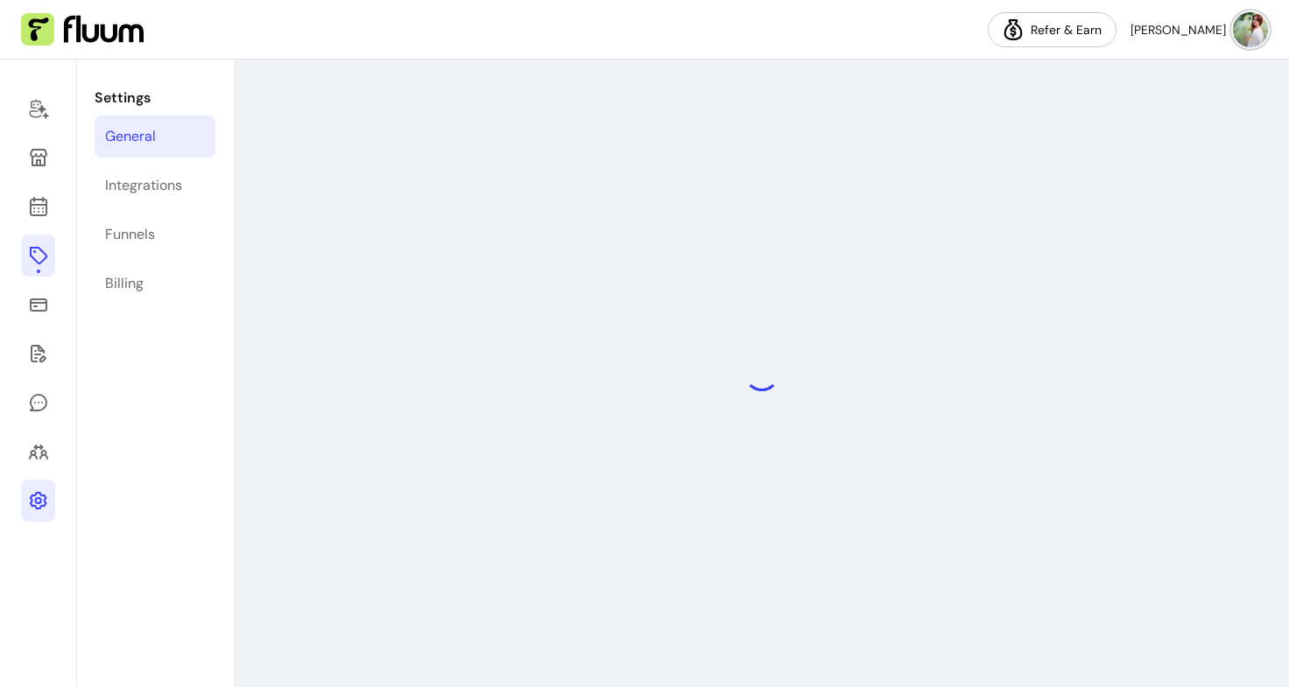
select select "***"
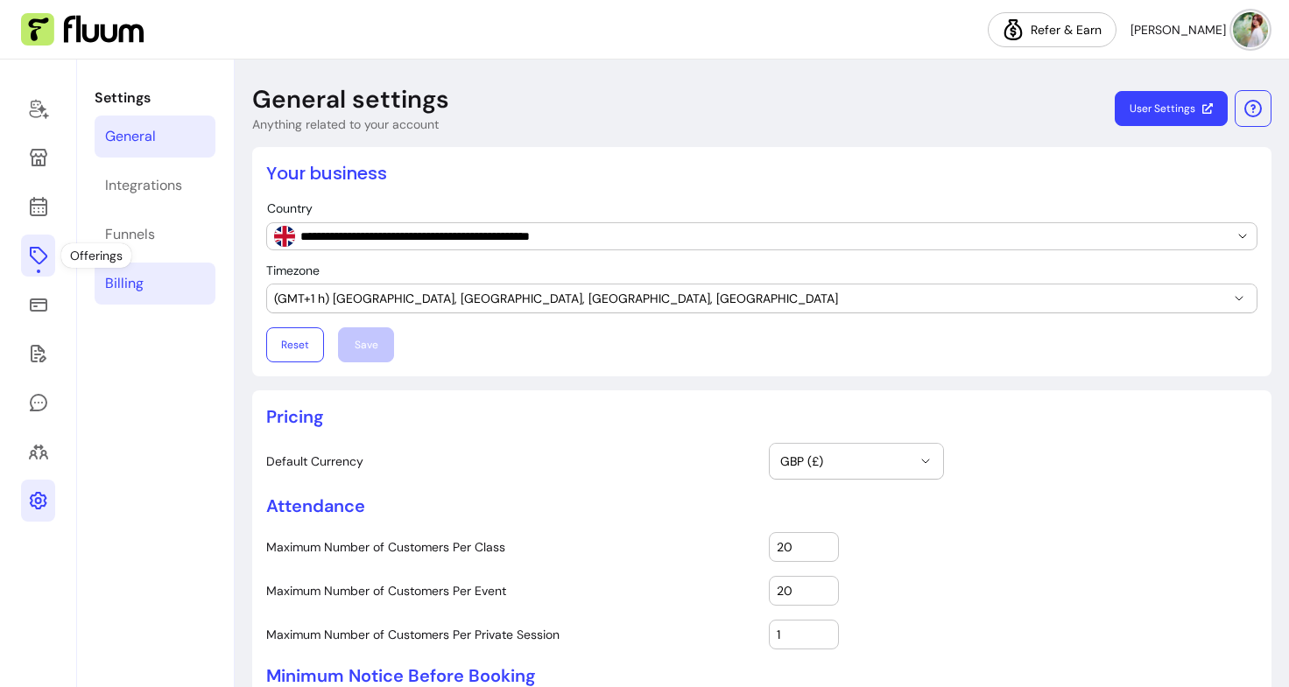
click at [156, 290] on link "Billing" at bounding box center [155, 284] width 121 height 42
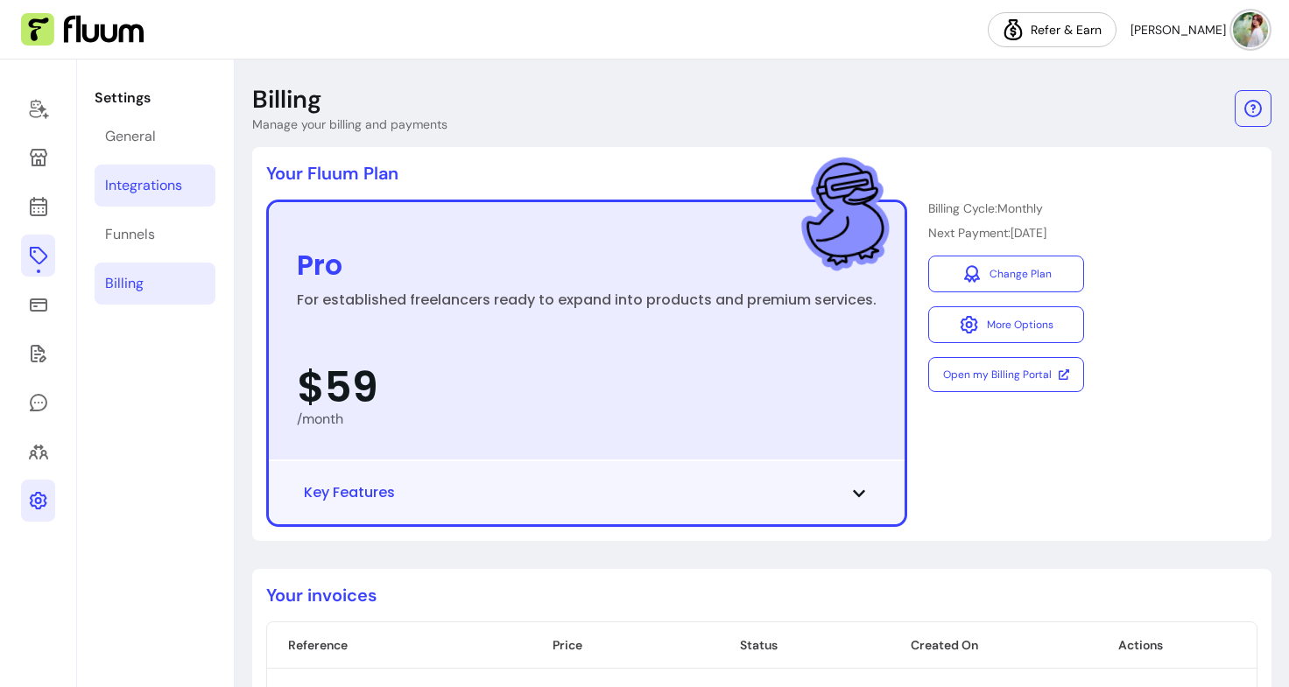
drag, startPoint x: 156, startPoint y: 229, endPoint x: 131, endPoint y: 202, distance: 36.6
click at [131, 202] on link "Integrations" at bounding box center [155, 186] width 121 height 42
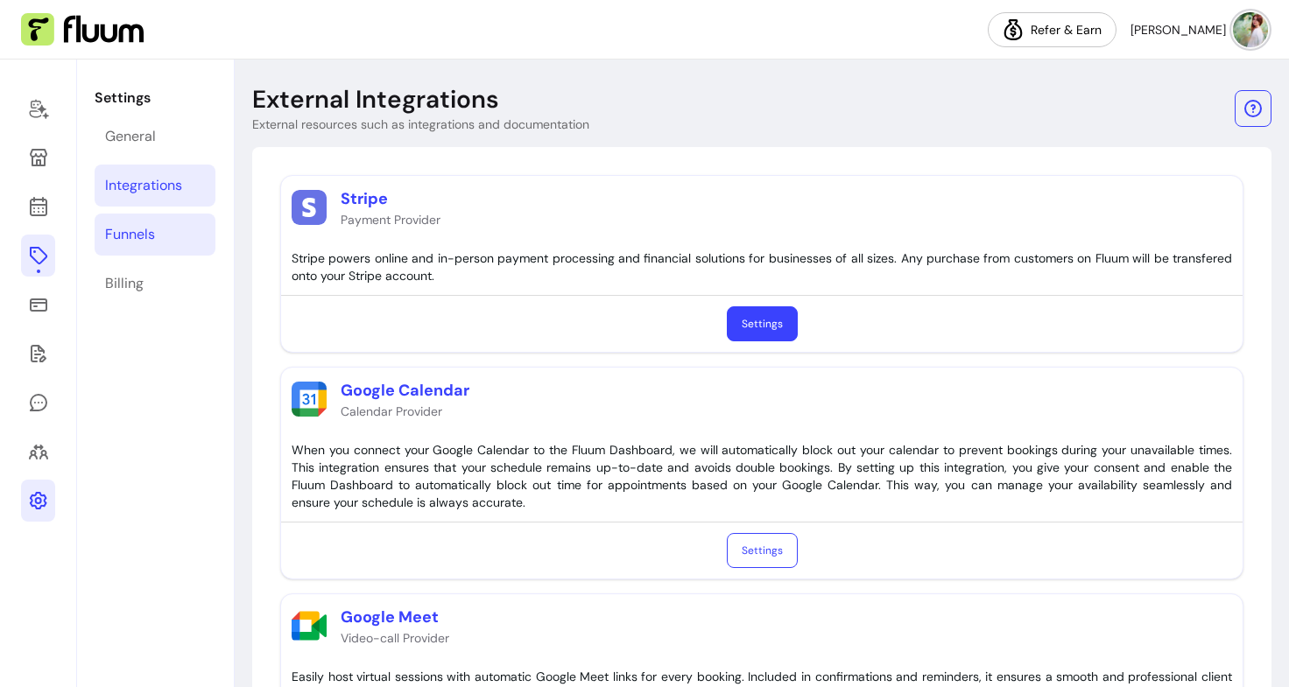
click at [141, 242] on div "Funnels" at bounding box center [130, 234] width 50 height 21
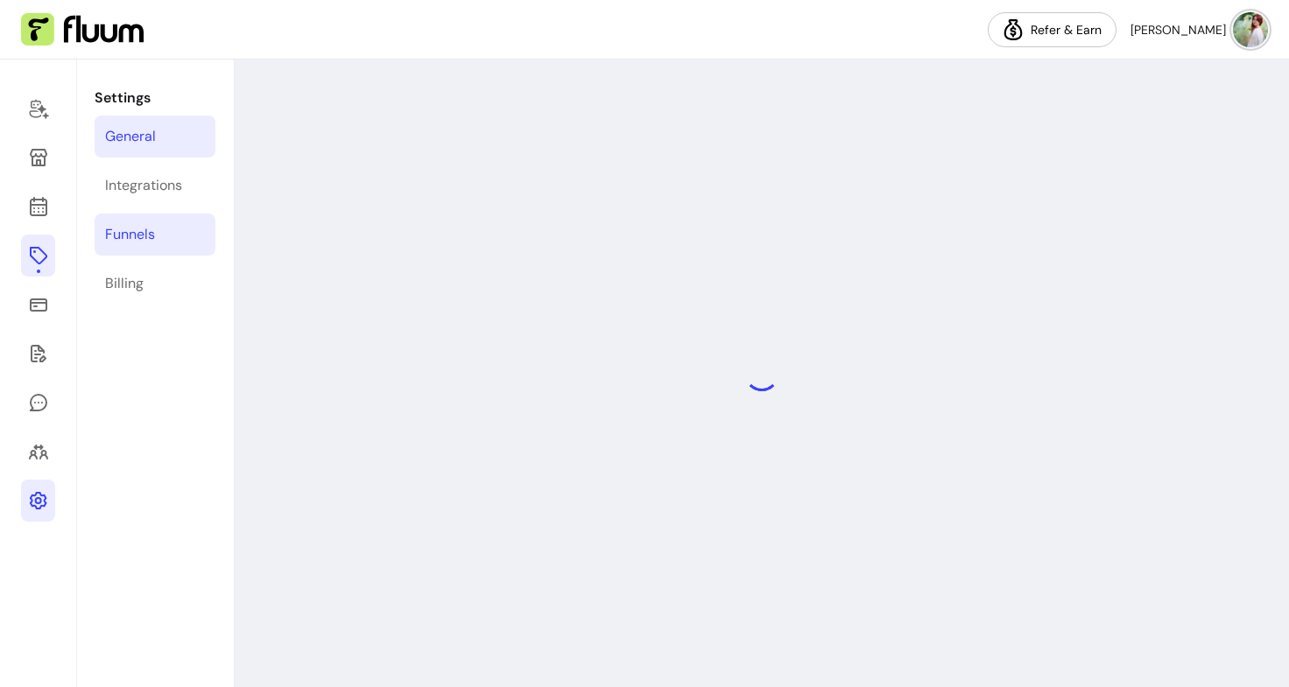
select select "**********"
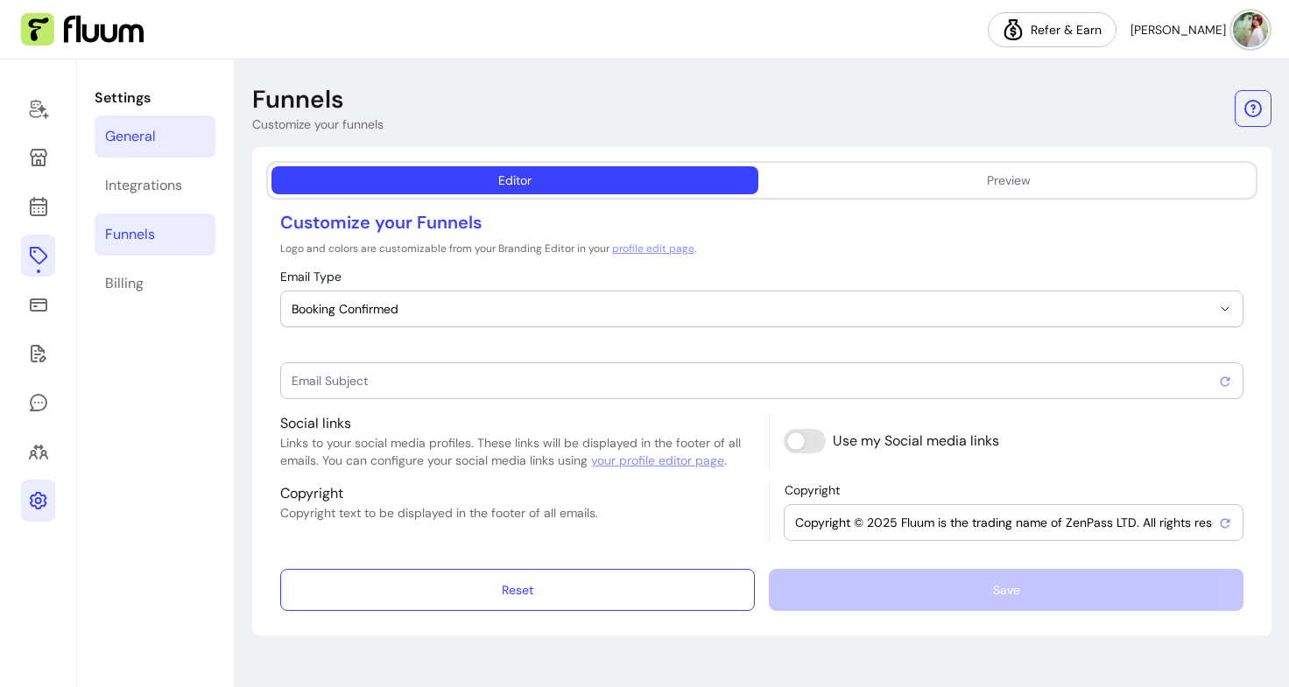
type input "Booking confirmed !"
drag, startPoint x: 153, startPoint y: 126, endPoint x: 144, endPoint y: 130, distance: 9.8
click at [144, 130] on div "General" at bounding box center [130, 136] width 51 height 21
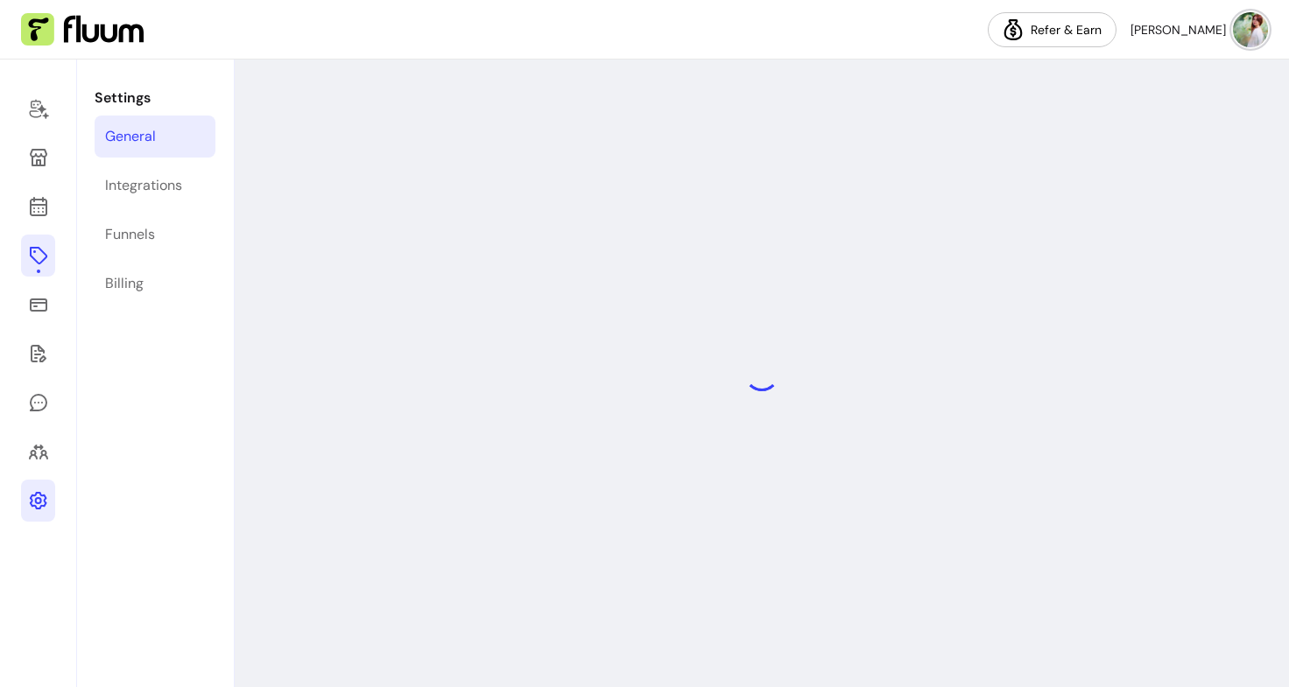
select select "**********"
select select "***"
select select "****"
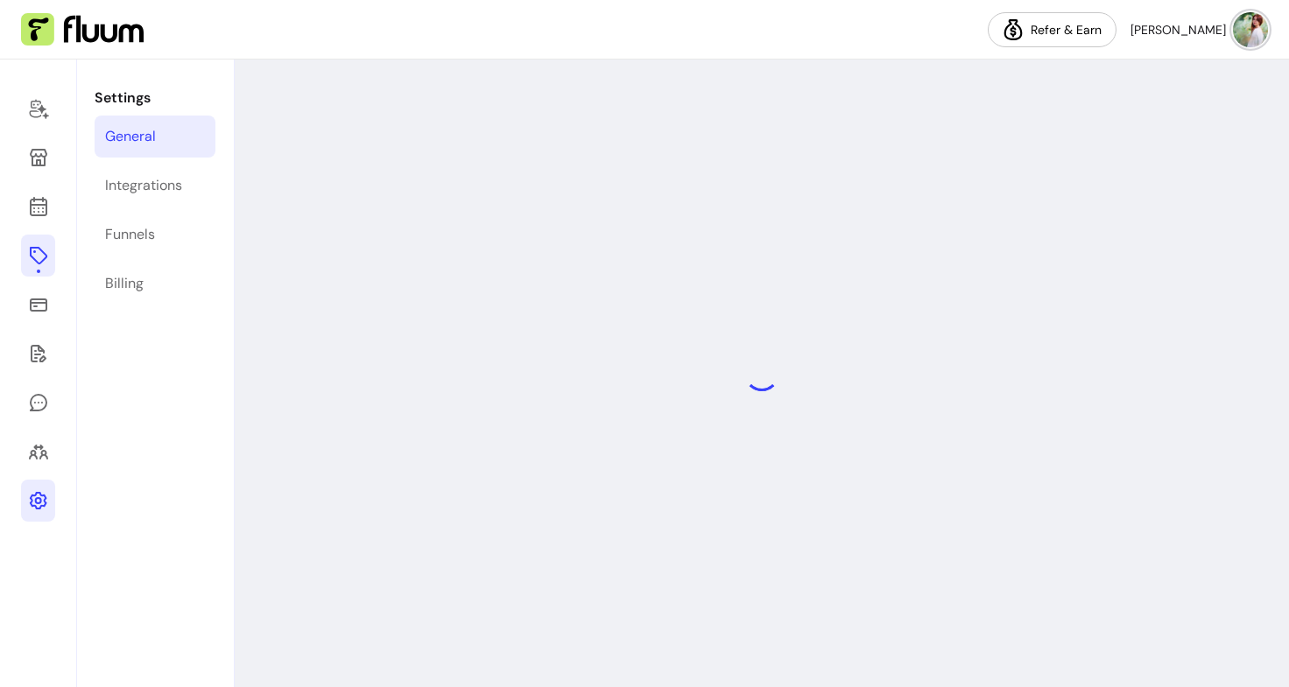
select select "***"
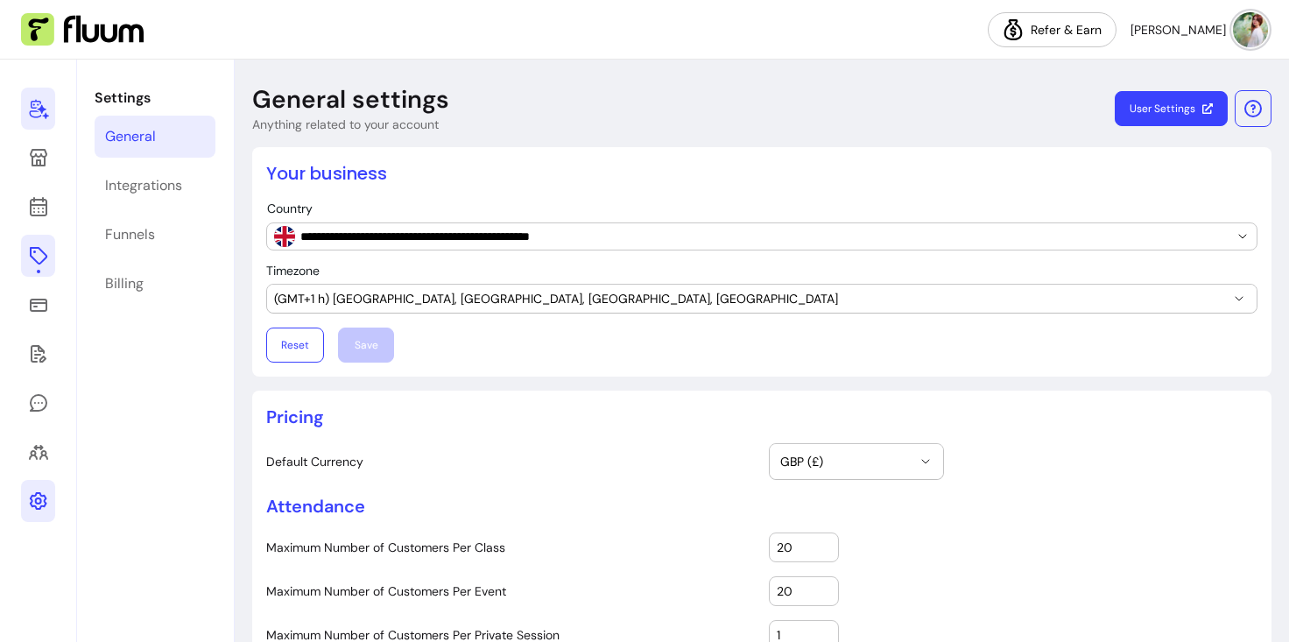
click at [34, 103] on icon at bounding box center [38, 108] width 21 height 21
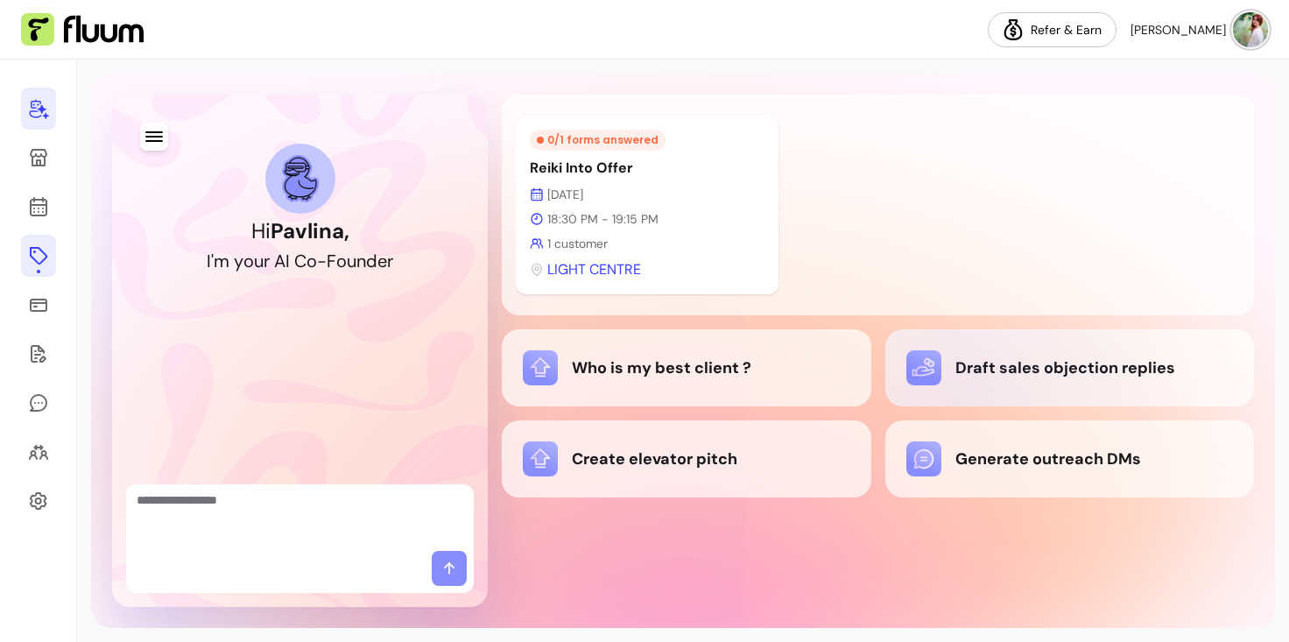
click at [955, 399] on div "Draft sales objection replies" at bounding box center [1069, 367] width 369 height 77
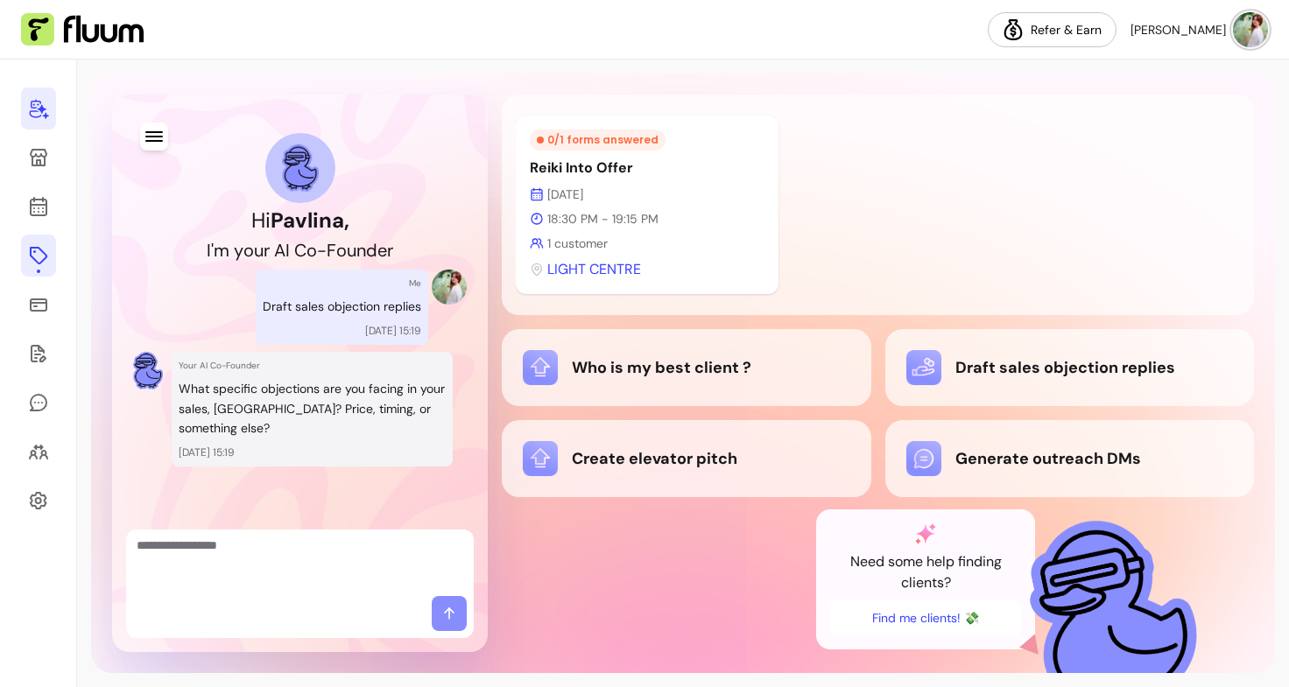
scroll to position [11, 0]
